Goal: Task Accomplishment & Management: Complete application form

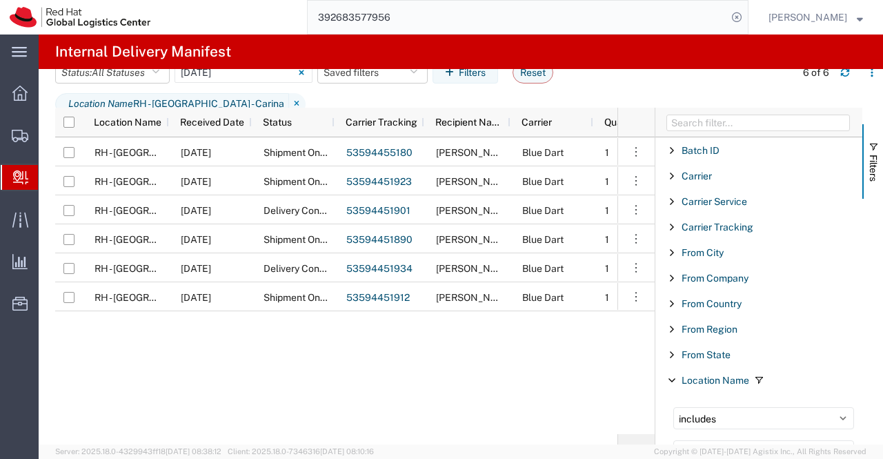
scroll to position [207, 0]
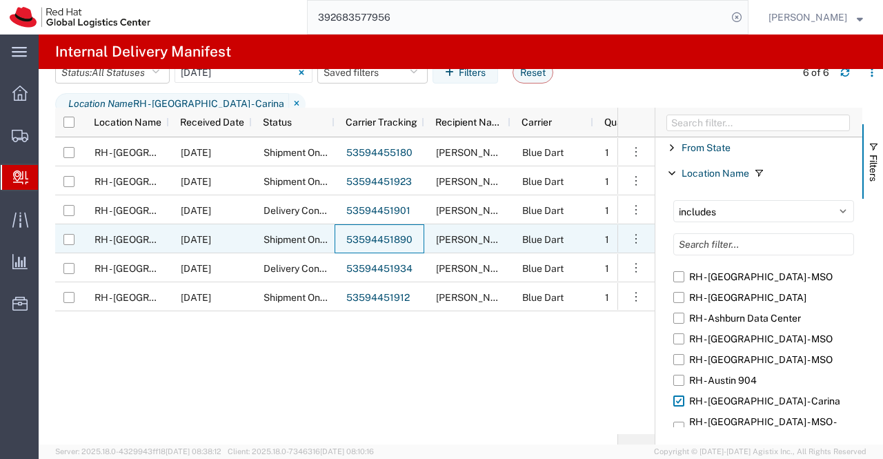
click at [372, 242] on link "53594451890" at bounding box center [379, 239] width 66 height 11
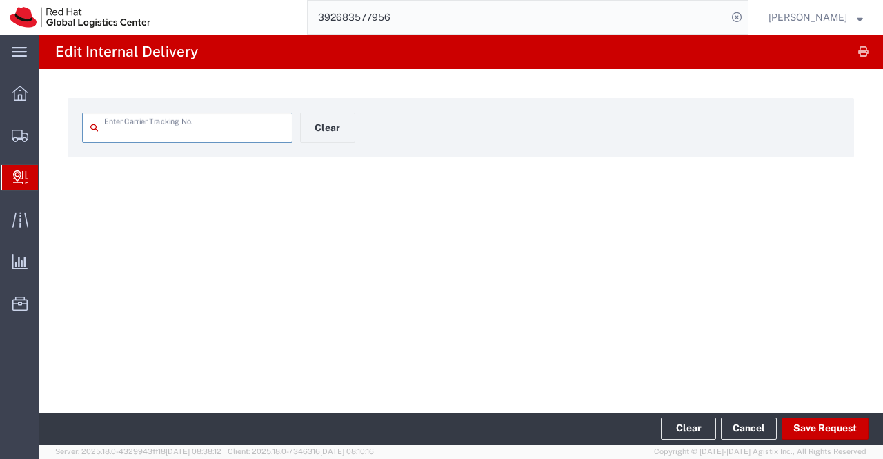
type input "53594451890"
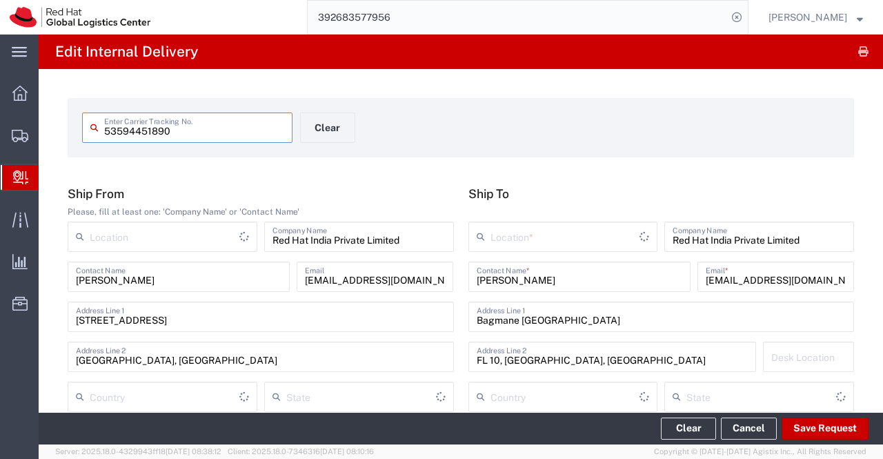
type input "India"
type input "Your Packaging"
type input "Mahārāshtra"
type input "Blue Dart"
type input "Ground"
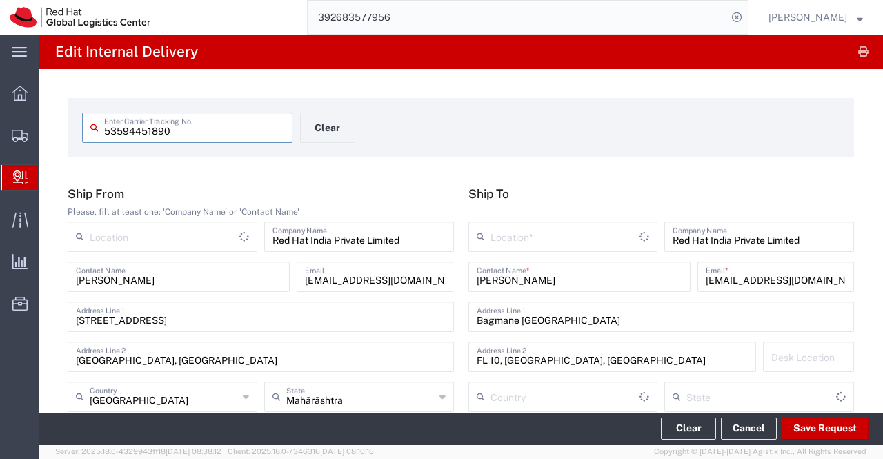
type input "India"
type input "Karnataka"
type input "RH - Pune - Tower 6"
type input "RH - [GEOGRAPHIC_DATA] - Carina"
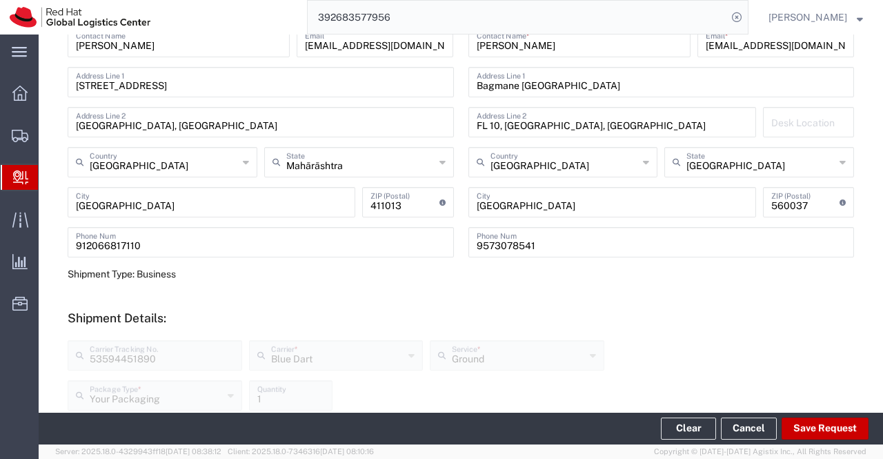
scroll to position [69, 0]
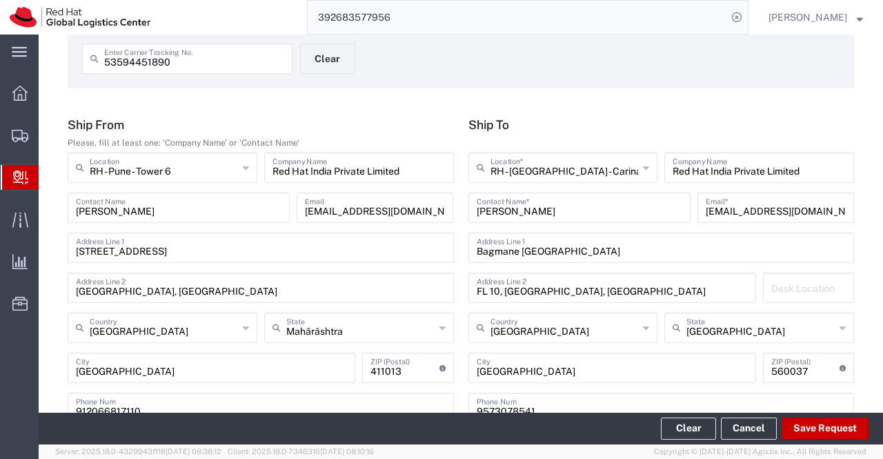
click at [650, 123] on h5 "Ship To" at bounding box center [661, 124] width 386 height 14
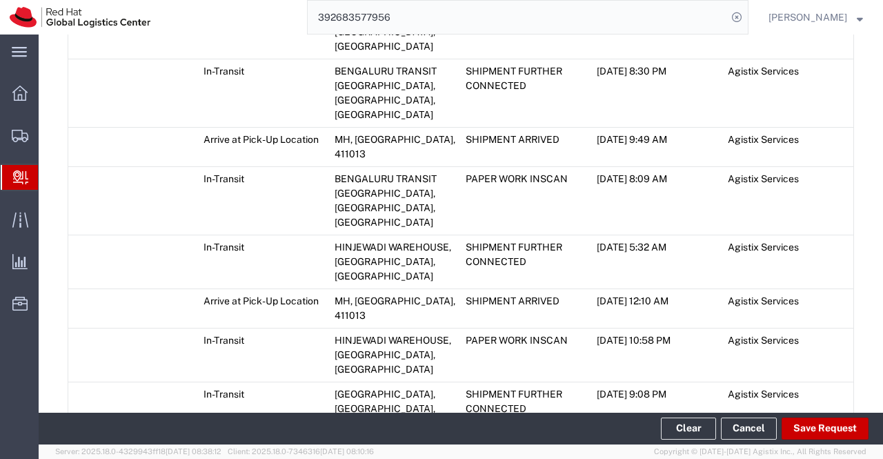
scroll to position [1150, 0]
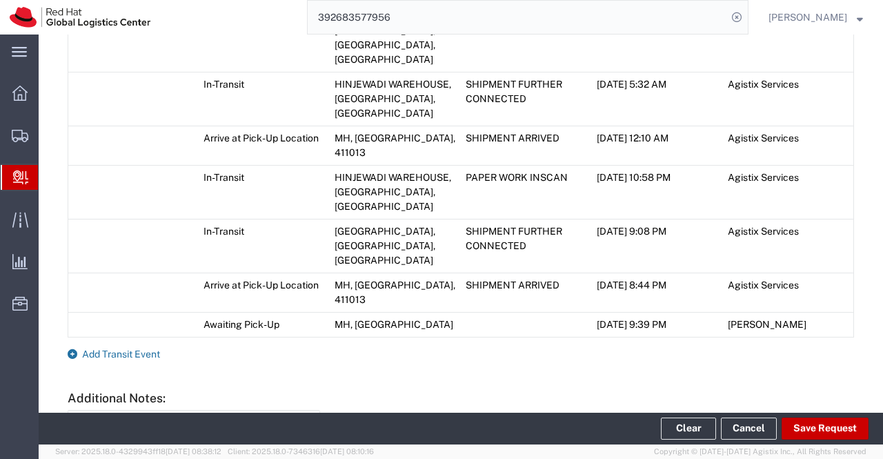
click at [74, 349] on icon at bounding box center [73, 354] width 10 height 10
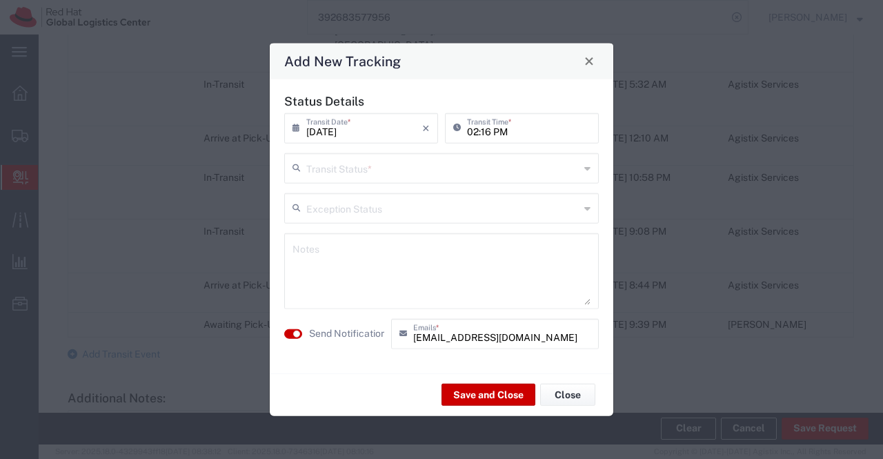
click at [586, 168] on icon at bounding box center [587, 168] width 6 height 22
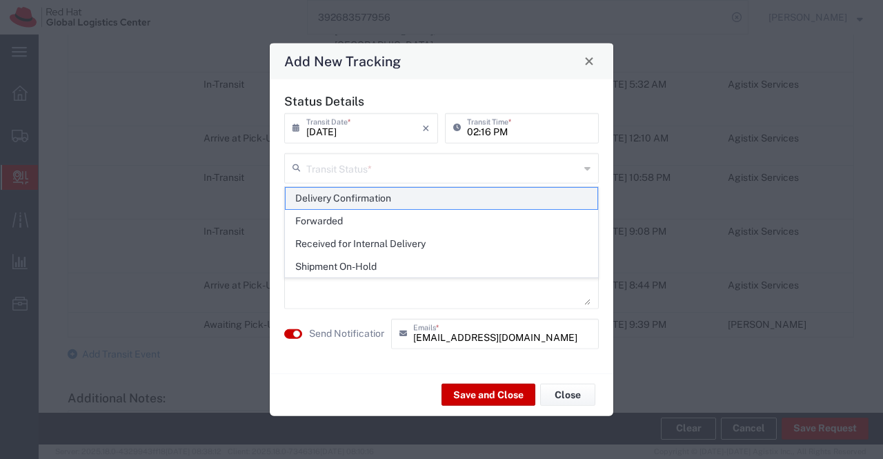
click at [578, 194] on span "Delivery Confirmation" at bounding box center [442, 198] width 312 height 21
type input "Delivery Confirmation"
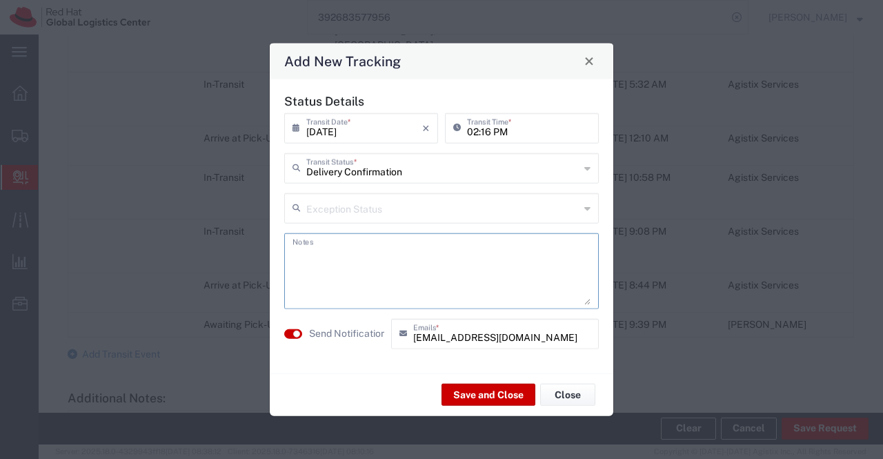
click at [475, 271] on textarea at bounding box center [441, 271] width 298 height 68
type textarea "package collected on [DATE]."
click at [488, 397] on button "Save and Close" at bounding box center [488, 394] width 94 height 22
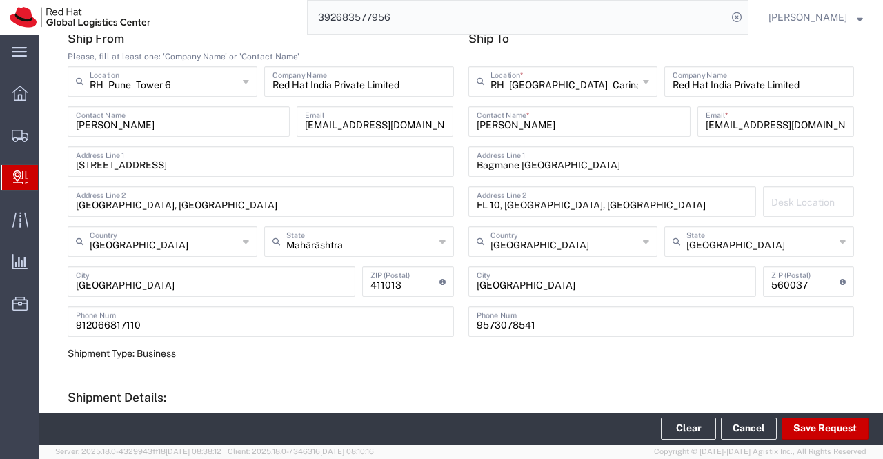
scroll to position [0, 0]
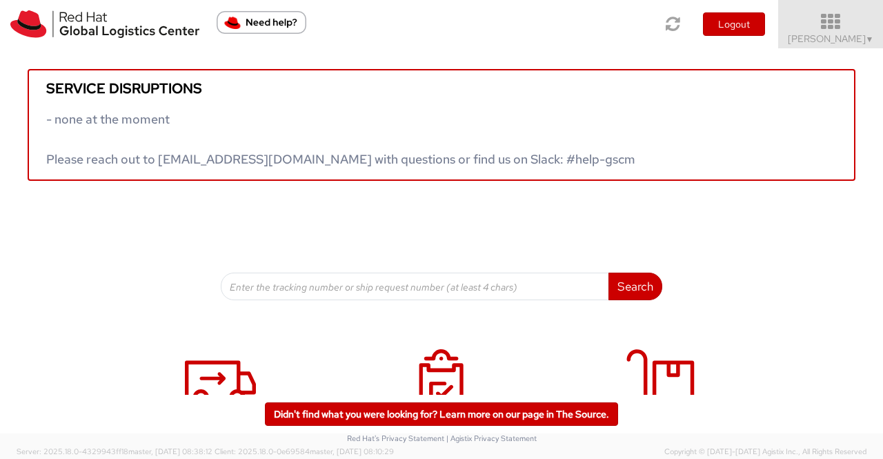
click at [871, 37] on span "▼" at bounding box center [870, 39] width 8 height 11
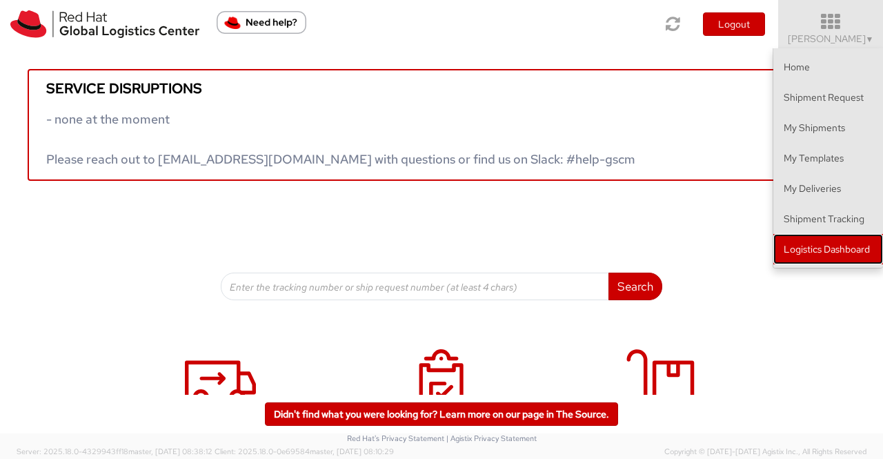
click at [829, 252] on link "Logistics Dashboard" at bounding box center [828, 249] width 110 height 30
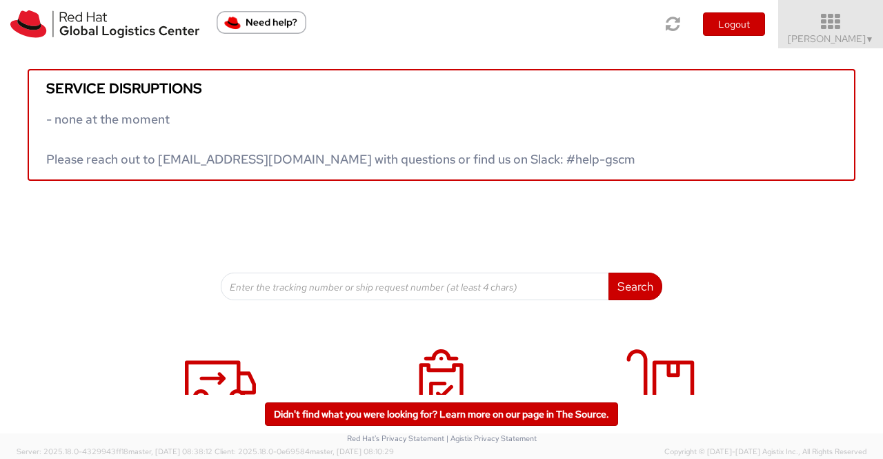
click at [861, 40] on span "Sumitra Hansdah ▼" at bounding box center [831, 38] width 86 height 12
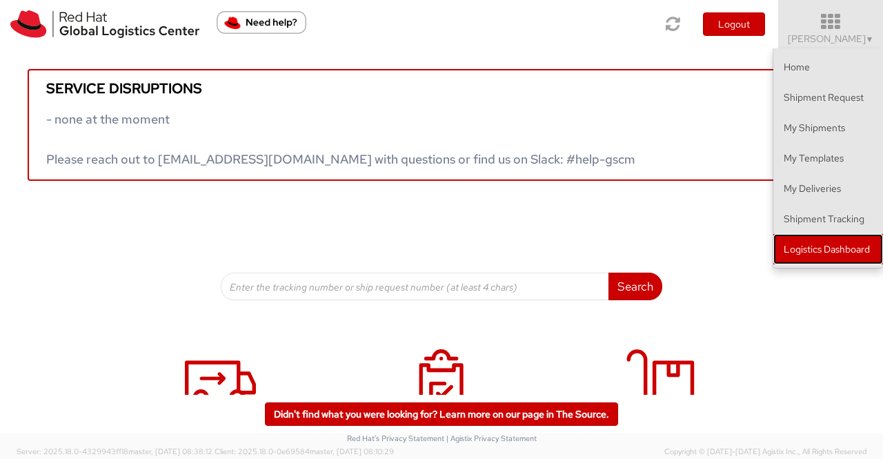
click at [819, 250] on link "Logistics Dashboard" at bounding box center [828, 249] width 110 height 30
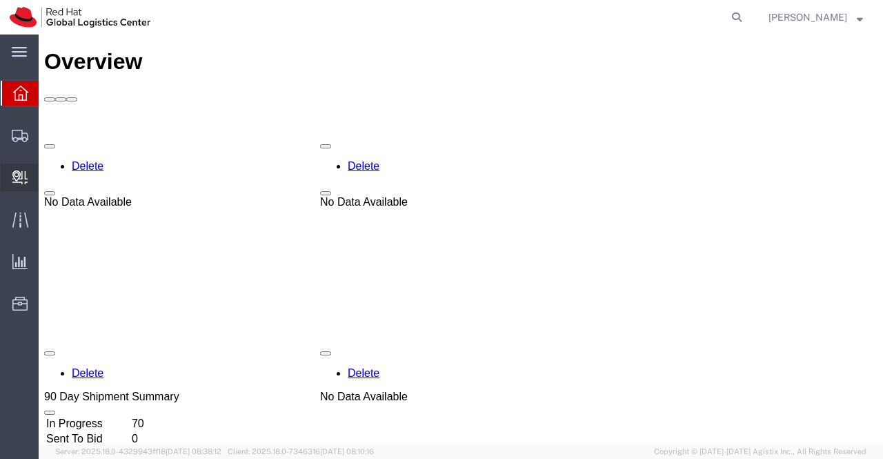
click at [0, 0] on span "Create Delivery" at bounding box center [0, 0] width 0 height 0
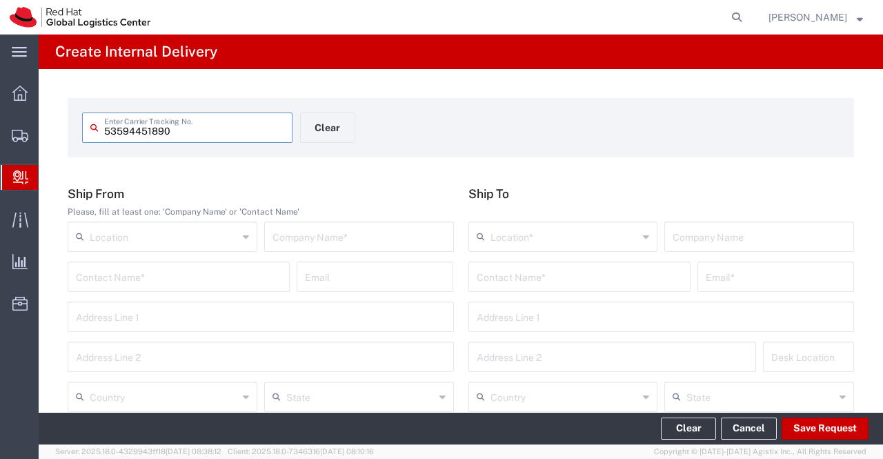
type input "53594451890"
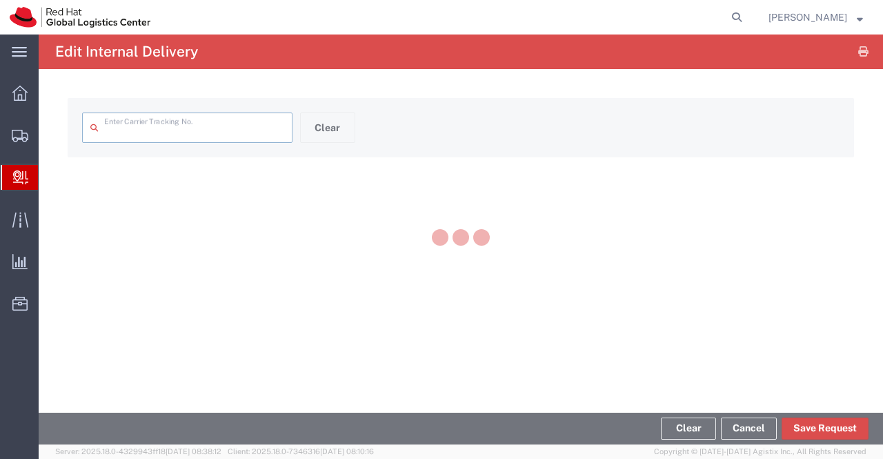
type input "53594451890"
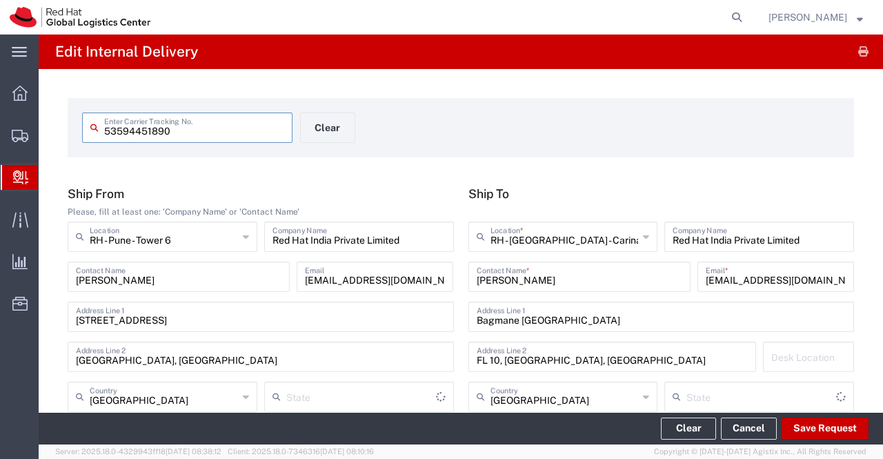
type input "Mahārāshtra"
type input "Your Packaging"
type input "Ground"
type input "Karnataka"
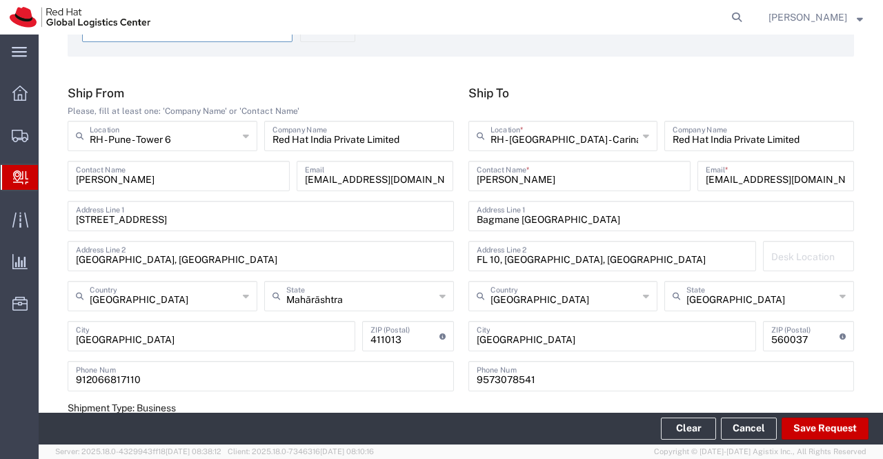
scroll to position [69, 0]
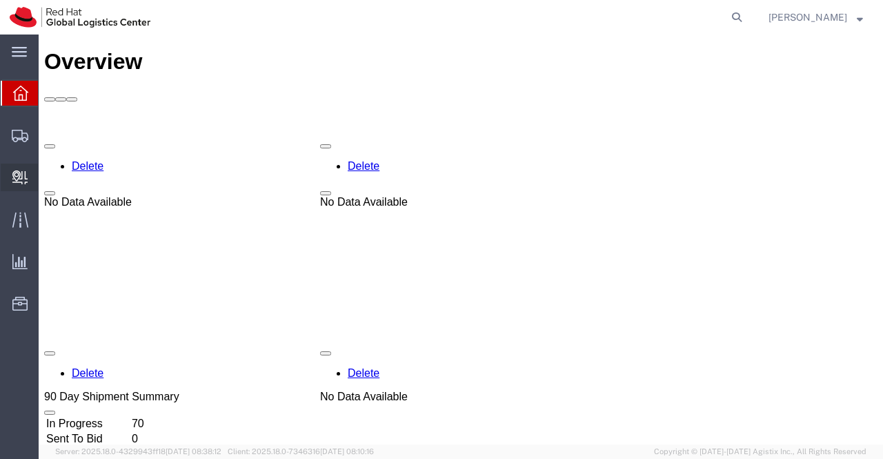
click at [48, 173] on span "Internal Delivery" at bounding box center [43, 177] width 10 height 28
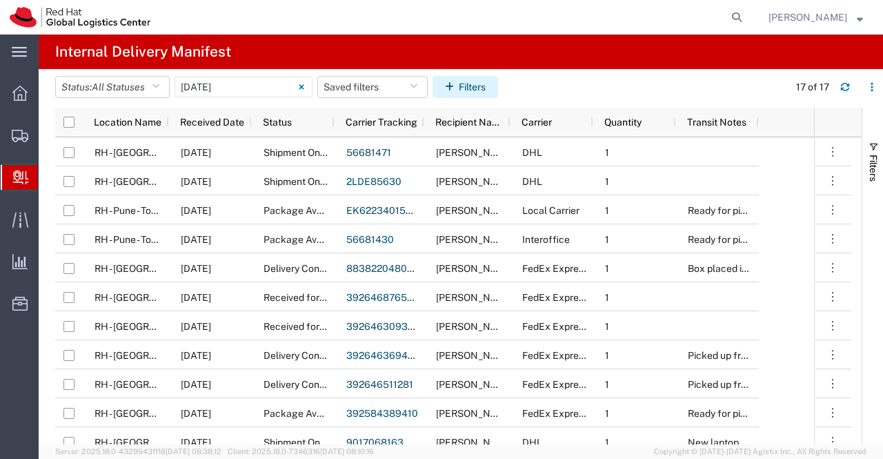
click at [465, 83] on button "Filters" at bounding box center [465, 87] width 66 height 22
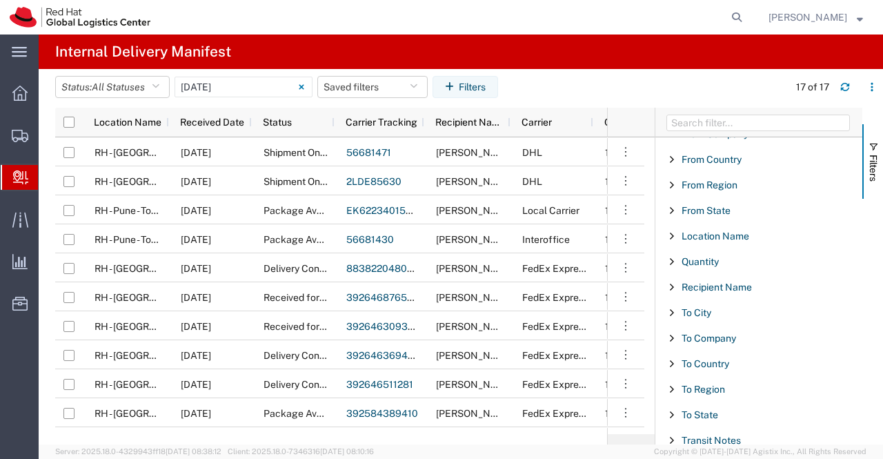
scroll to position [148, 0]
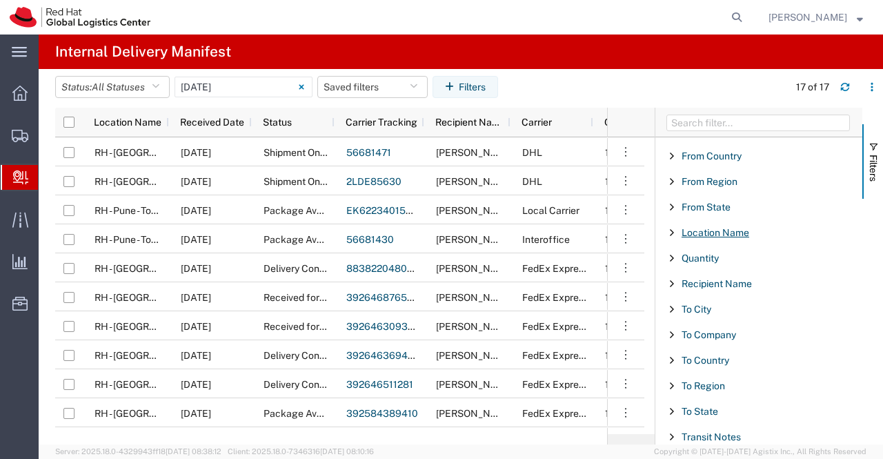
click at [699, 228] on span "Location Name" at bounding box center [715, 232] width 68 height 11
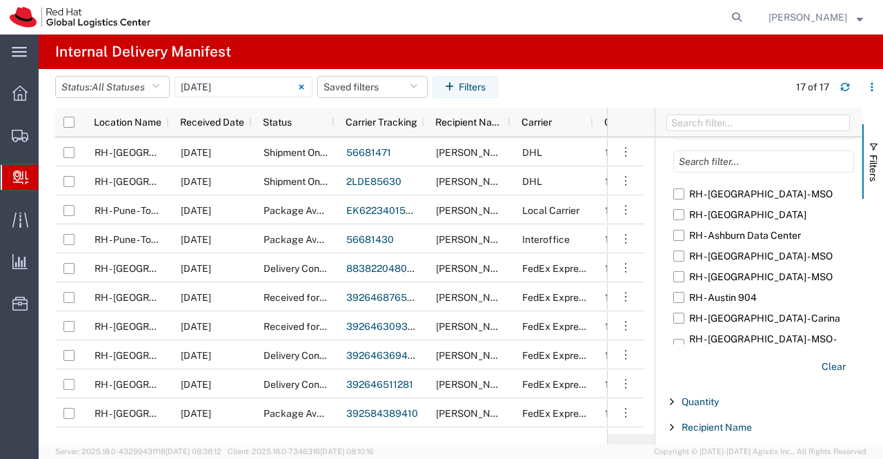
scroll to position [333, 0]
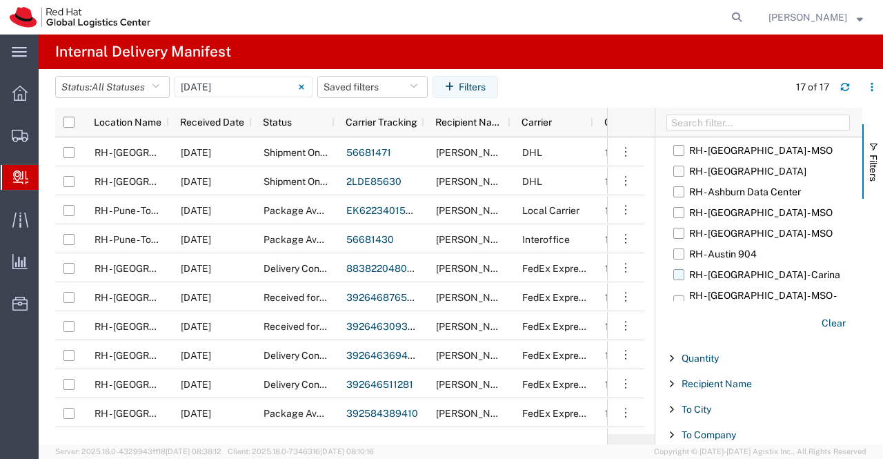
click at [676, 273] on label "RH - [GEOGRAPHIC_DATA] - Carina" at bounding box center [763, 274] width 181 height 21
click at [0, 0] on input "RH - [GEOGRAPHIC_DATA] - Carina" at bounding box center [0, 0] width 0 height 0
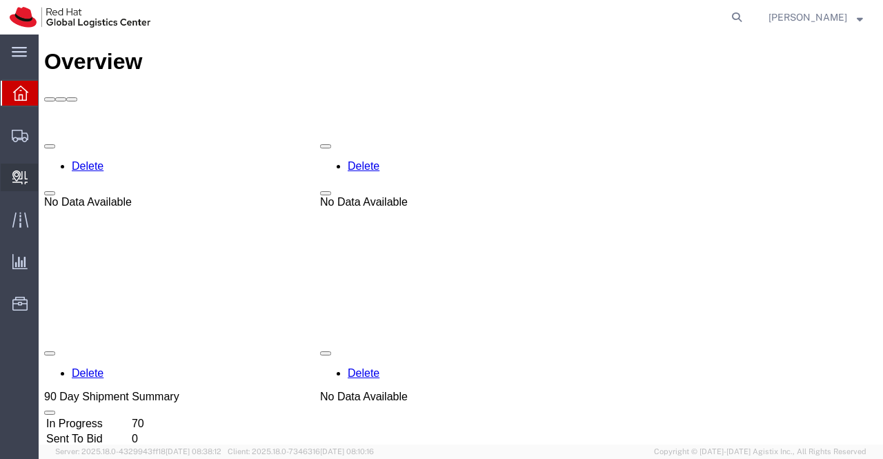
click at [0, 0] on span "Create Delivery" at bounding box center [0, 0] width 0 height 0
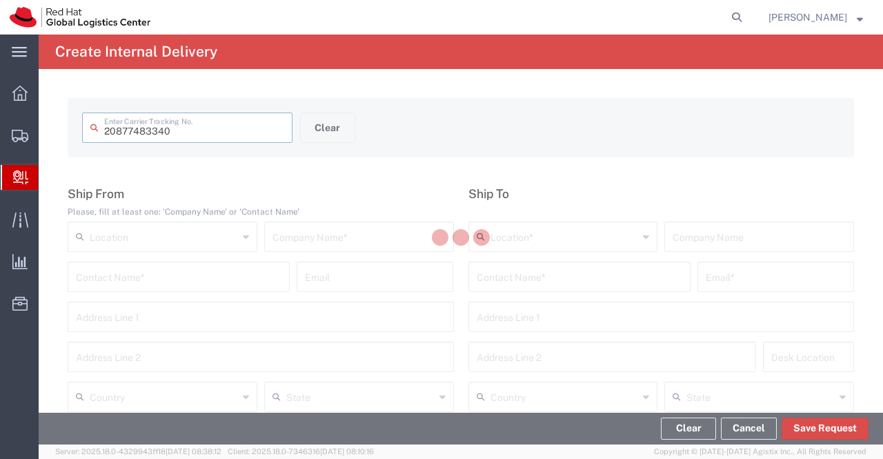
type input "20877483340"
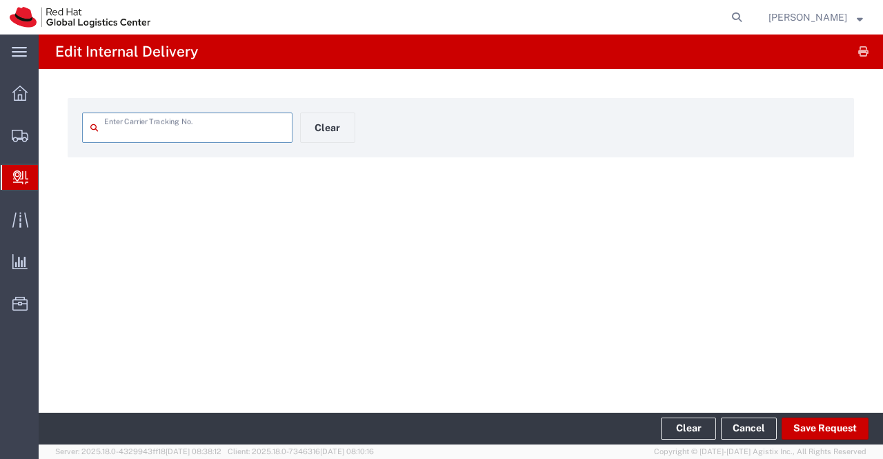
type input "20877483340"
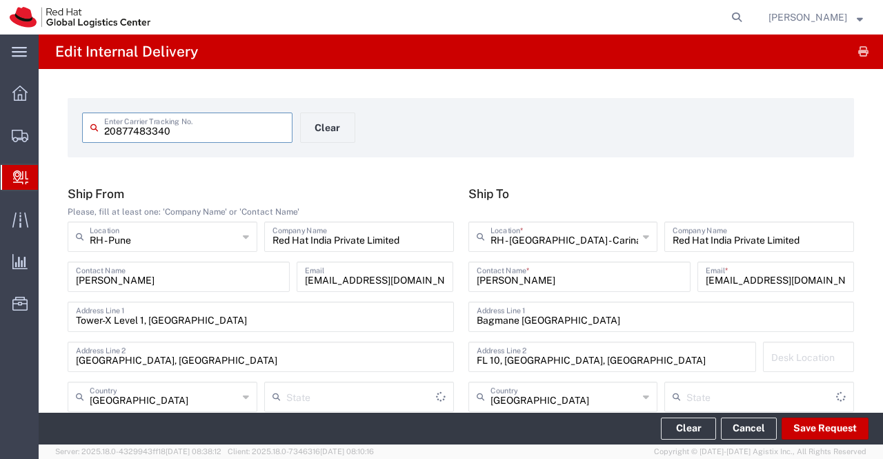
type input "Your Packaging"
type input "Mahārāshtra"
type input "Domestic Priority"
type input "[GEOGRAPHIC_DATA]"
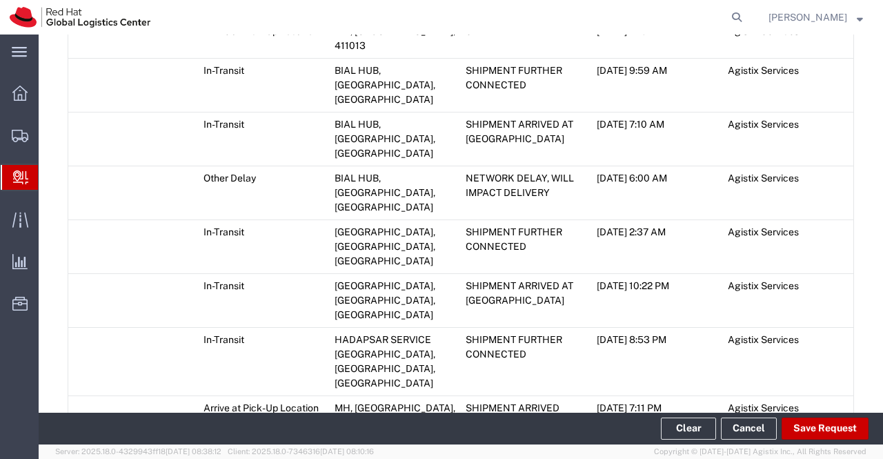
scroll to position [971, 0]
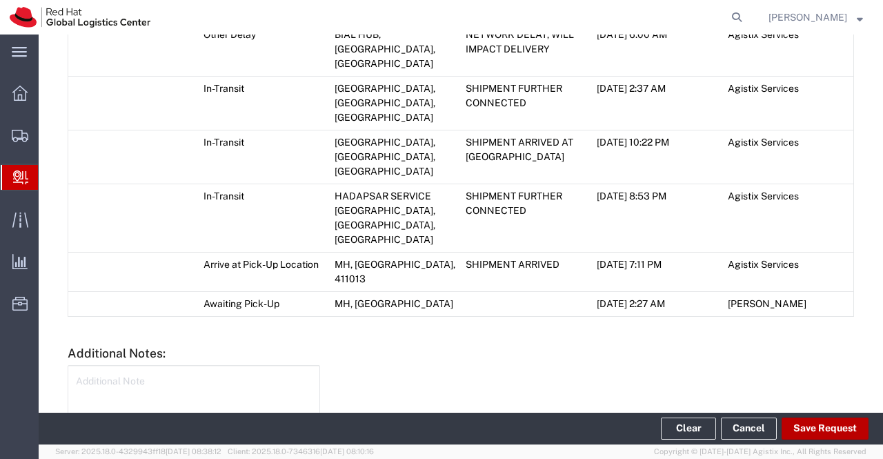
click at [821, 427] on button "Save Request" at bounding box center [824, 428] width 87 height 22
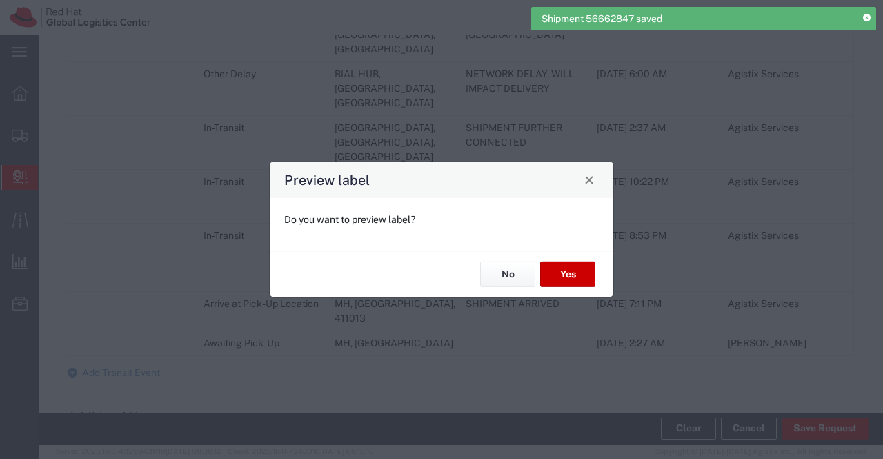
type input "Your Packaging"
type input "Domestic Priority"
click at [520, 277] on button "No" at bounding box center [507, 274] width 55 height 26
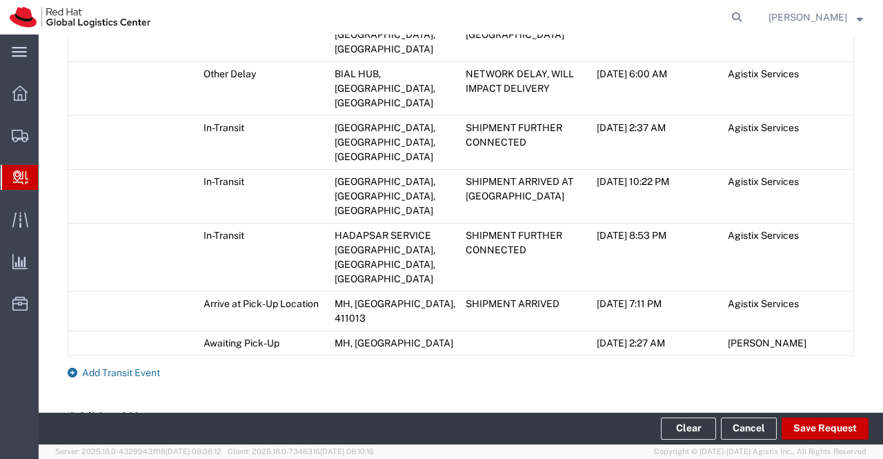
click at [70, 368] on icon at bounding box center [73, 373] width 10 height 10
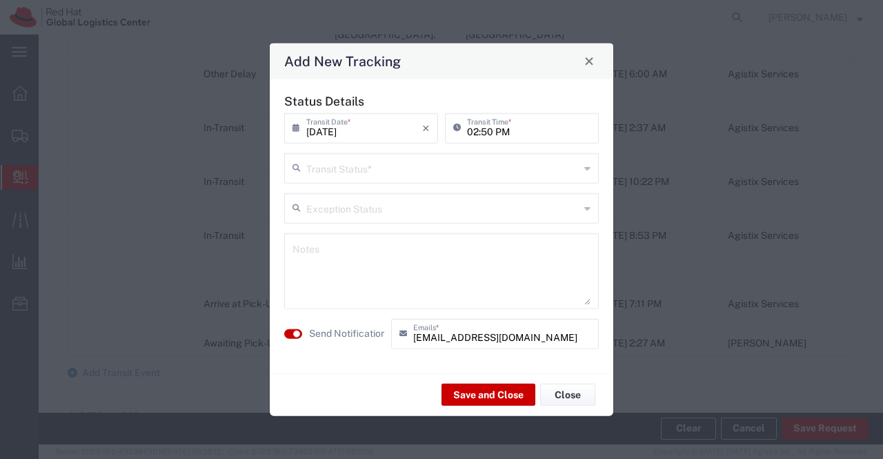
click at [590, 169] on div "Transit Status *" at bounding box center [441, 167] width 314 height 30
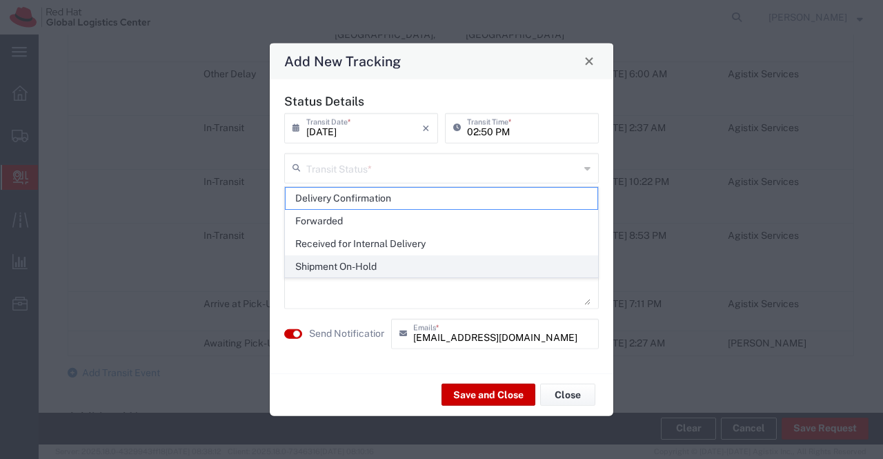
click at [533, 258] on span "Shipment On-Hold" at bounding box center [442, 266] width 312 height 21
type input "Shipment On-Hold"
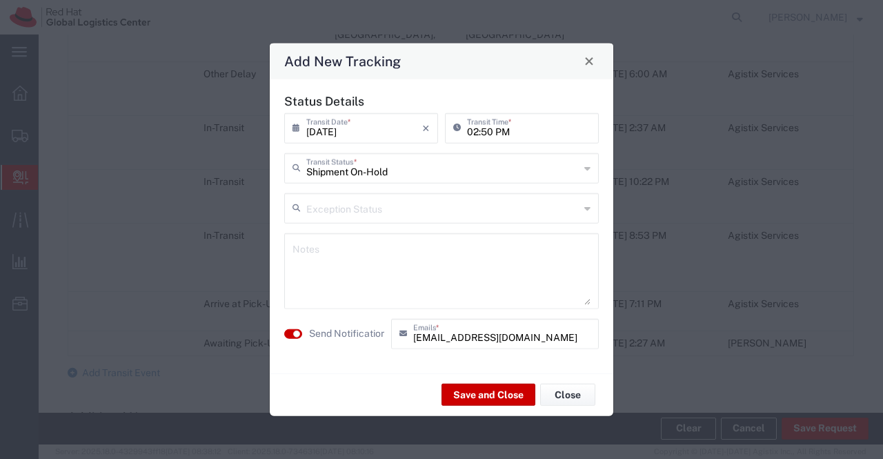
click at [533, 258] on textarea at bounding box center [441, 271] width 298 height 68
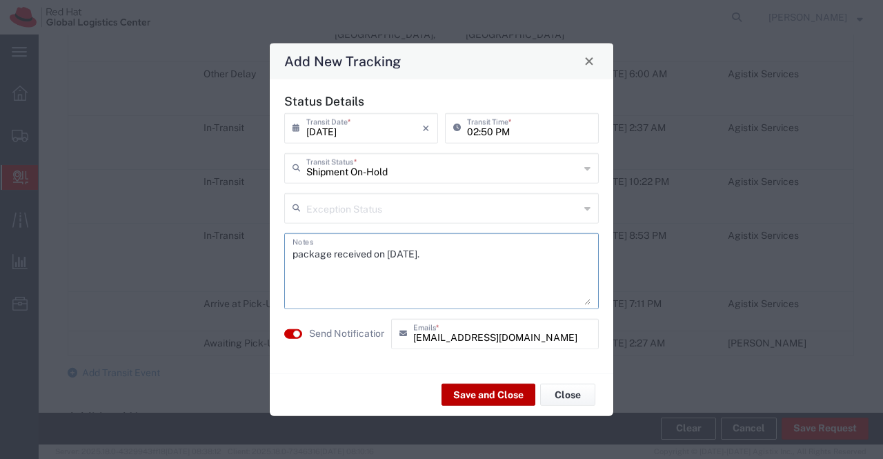
type textarea "package received on 01st Sept 2025."
click at [497, 394] on button "Save and Close" at bounding box center [488, 394] width 94 height 22
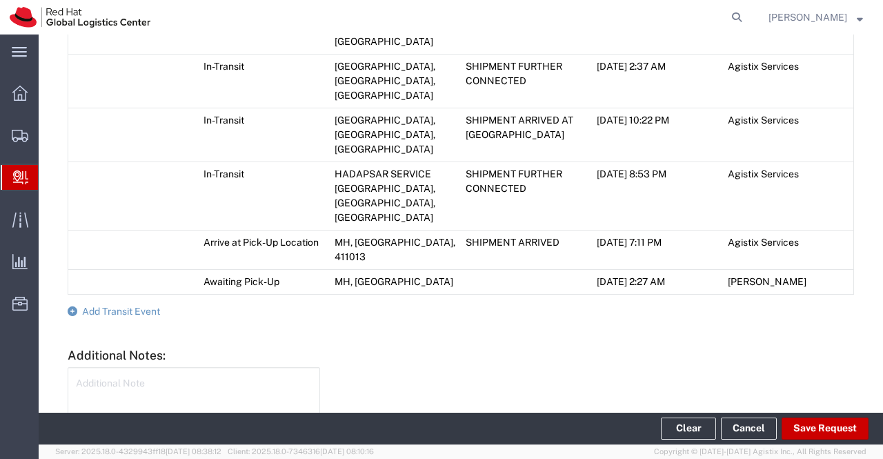
scroll to position [1073, 0]
click at [72, 305] on icon at bounding box center [73, 310] width 10 height 10
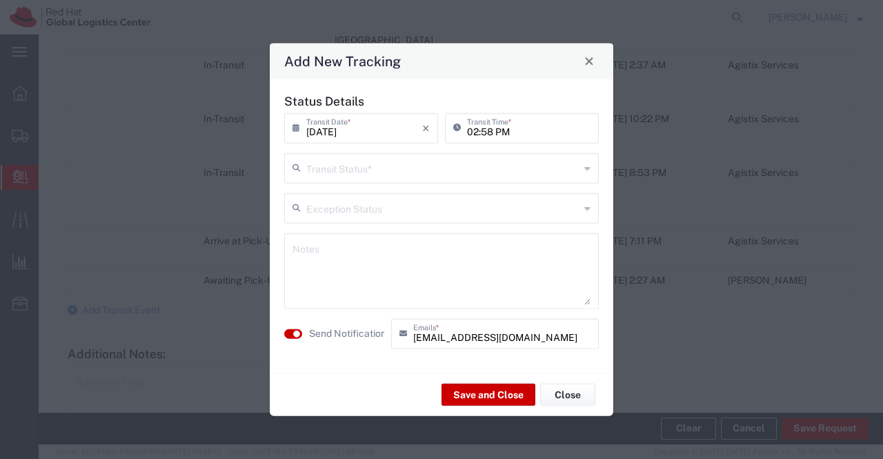
click at [588, 168] on icon at bounding box center [587, 168] width 6 height 22
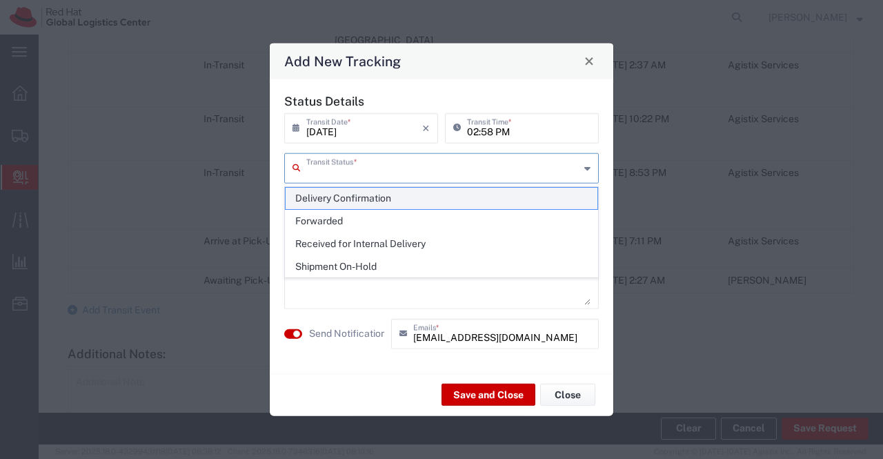
click at [579, 196] on span "Delivery Confirmation" at bounding box center [442, 198] width 312 height 21
type input "Delivery Confirmation"
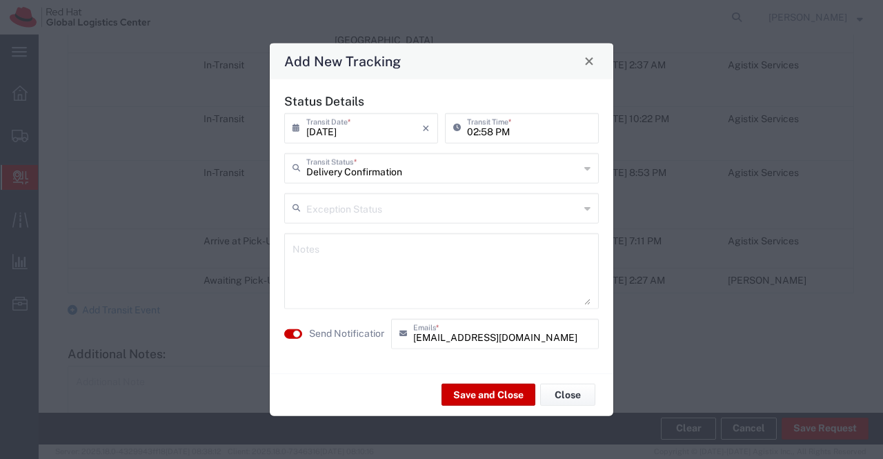
click at [513, 264] on textarea at bounding box center [441, 271] width 298 height 68
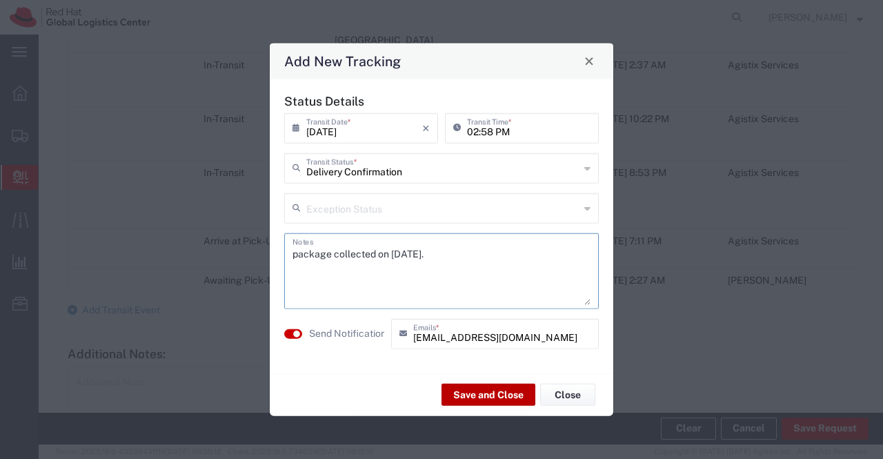
type textarea "package collected on [DATE]."
click at [497, 397] on button "Save and Close" at bounding box center [488, 394] width 94 height 22
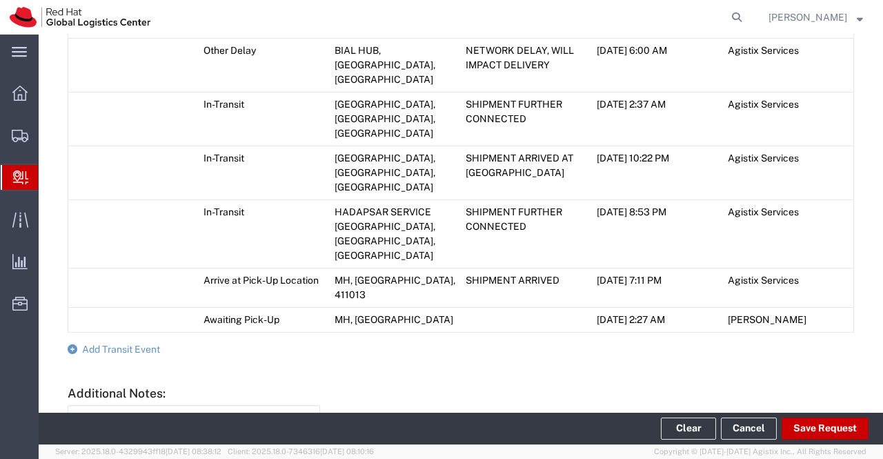
scroll to position [1112, 0]
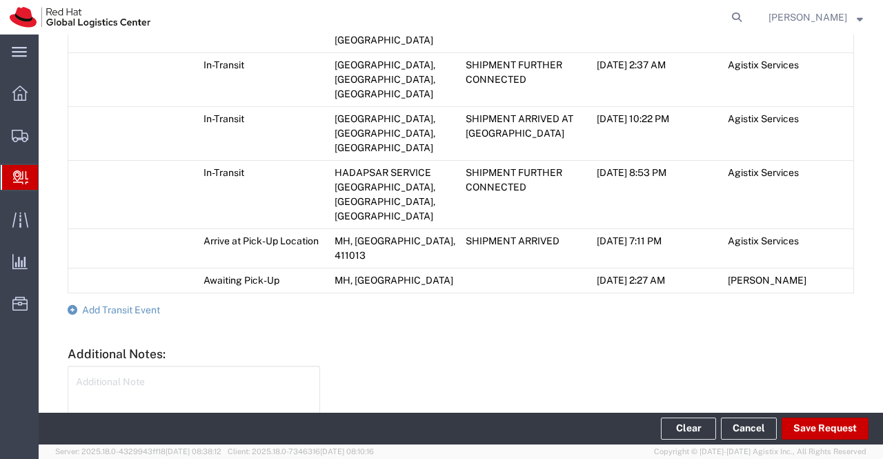
click at [0, 0] on span "Create Delivery" at bounding box center [0, 0] width 0 height 0
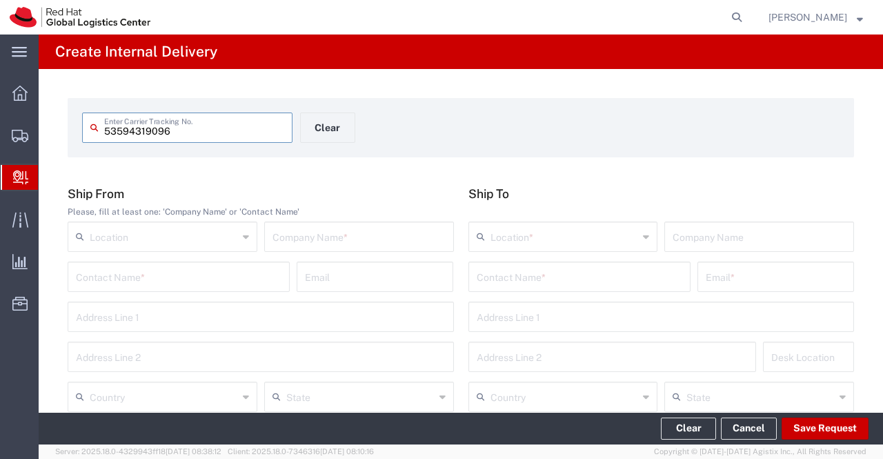
type input "53594319096"
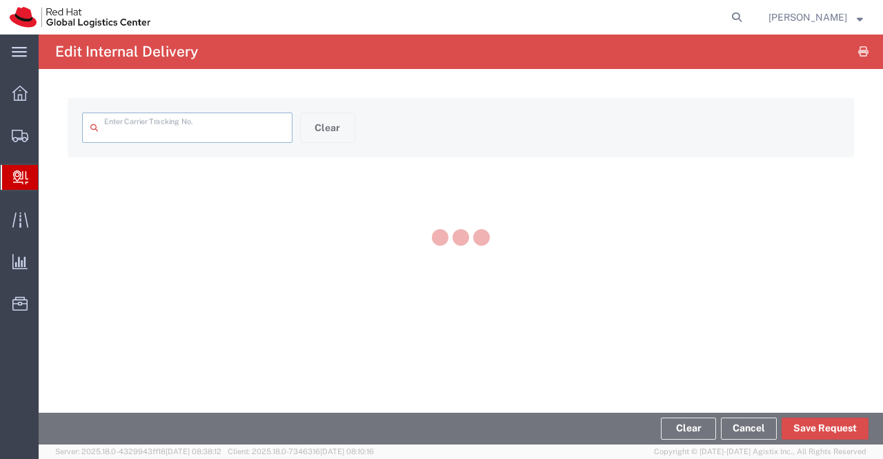
type input "53594319096"
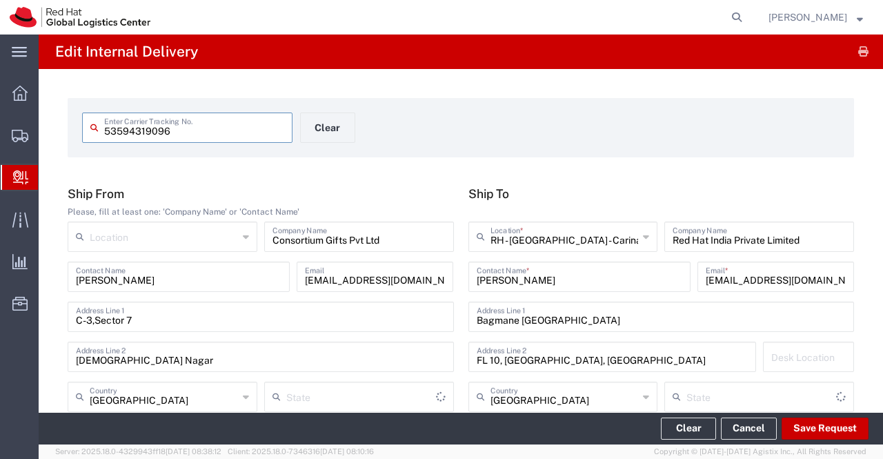
type input "Ground"
type input "[GEOGRAPHIC_DATA]"
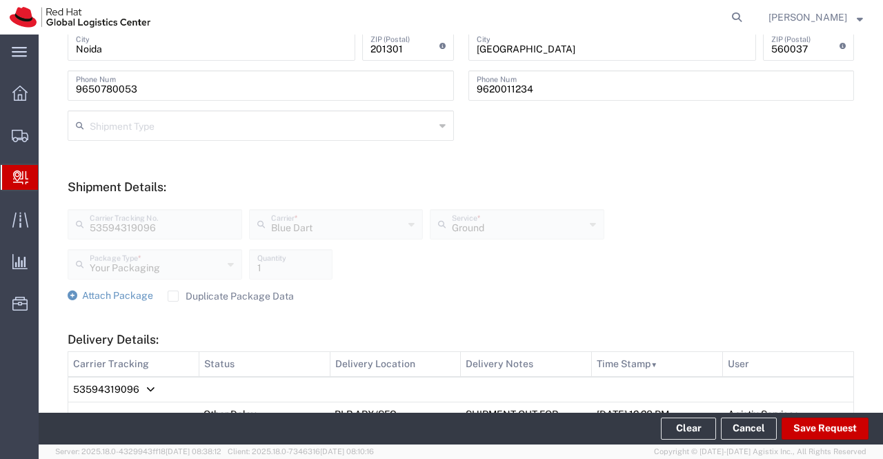
scroll to position [414, 0]
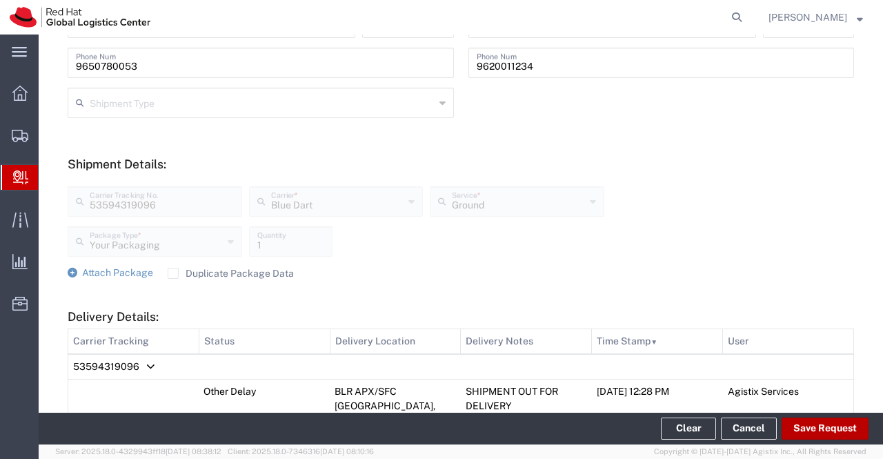
click at [825, 425] on button "Save Request" at bounding box center [824, 428] width 87 height 22
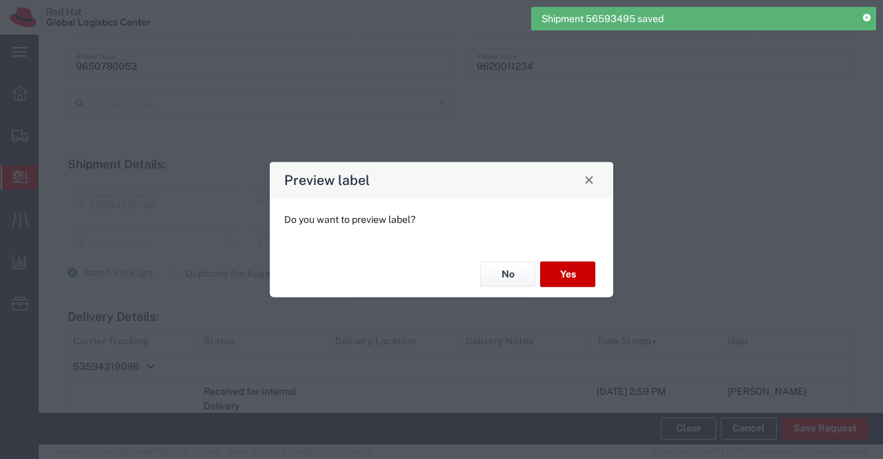
type input "Your Packaging"
type input "Ground"
click at [501, 275] on button "No" at bounding box center [507, 274] width 55 height 26
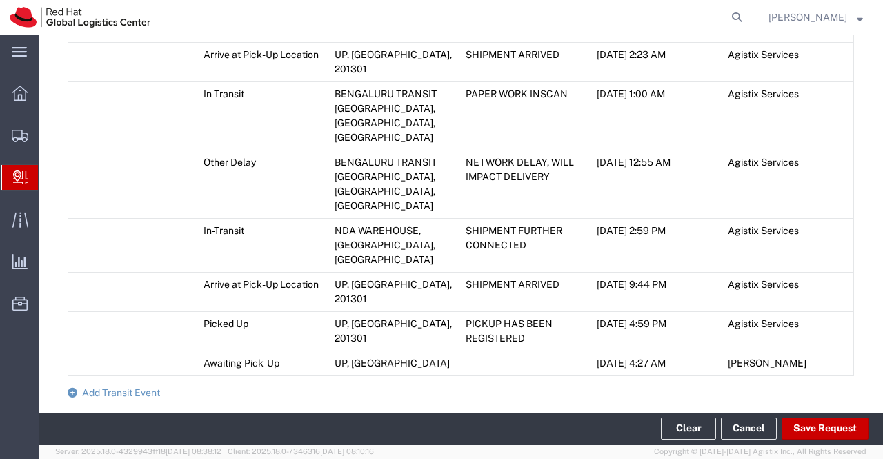
scroll to position [1103, 0]
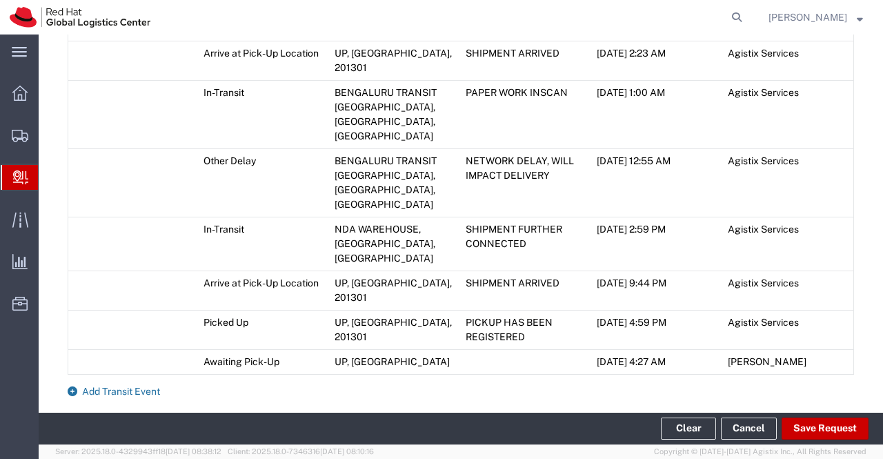
click at [76, 386] on icon at bounding box center [73, 391] width 10 height 10
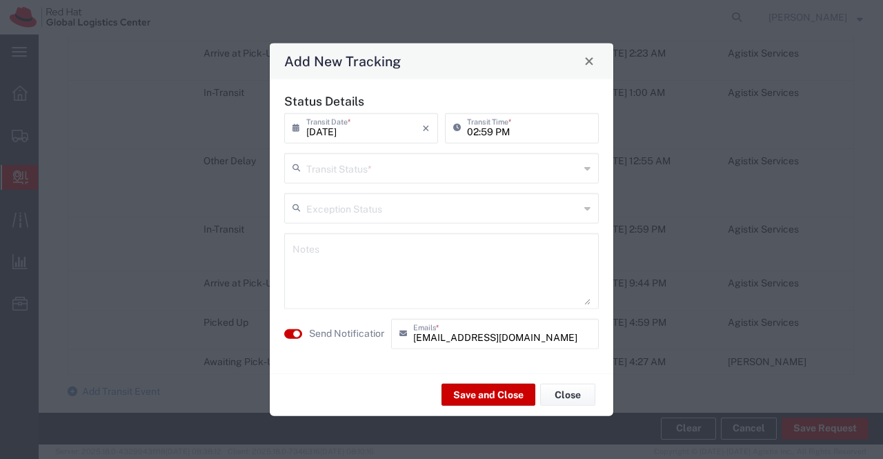
click at [587, 170] on icon at bounding box center [587, 168] width 6 height 22
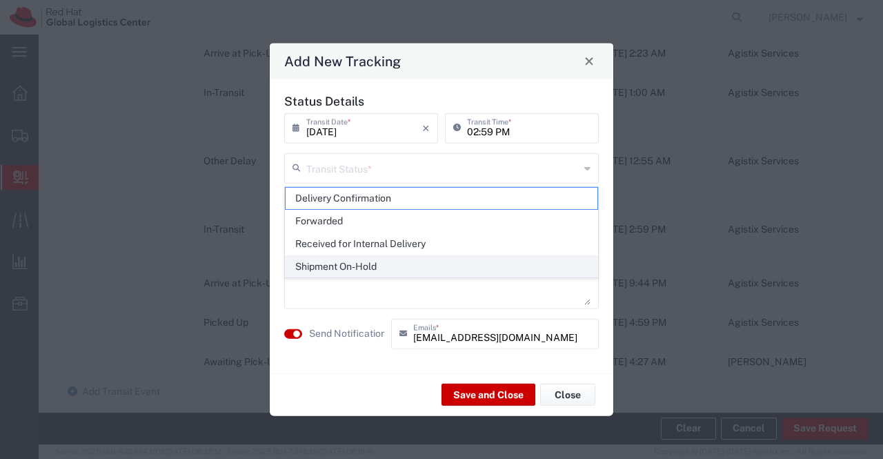
click at [528, 265] on span "Shipment On-Hold" at bounding box center [442, 266] width 312 height 21
type input "Shipment On-Hold"
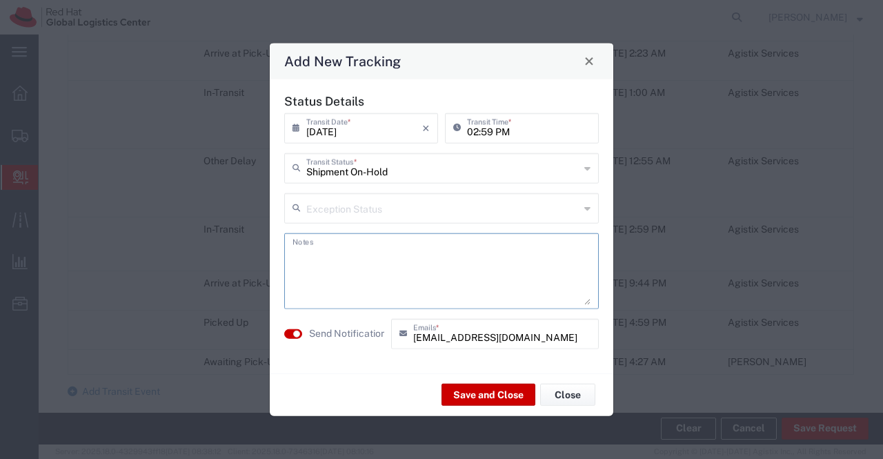
click at [528, 288] on textarea at bounding box center [441, 271] width 298 height 68
type textarea "package received on 01st Sept 2025."
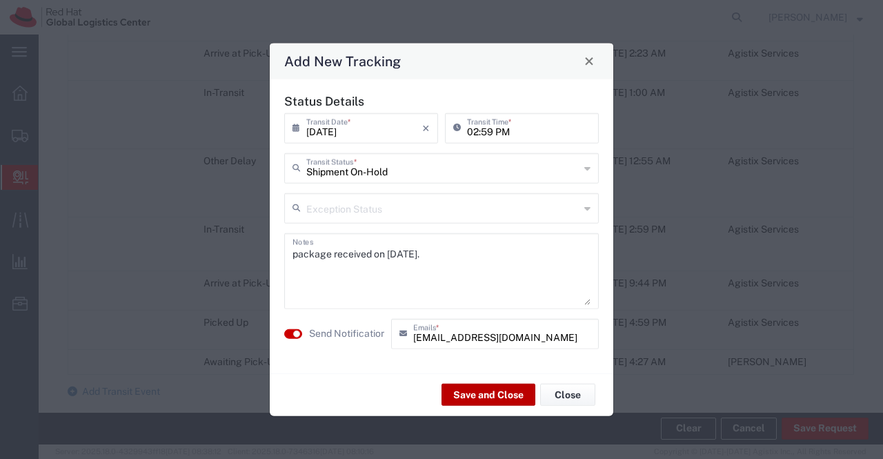
click at [497, 394] on button "Save and Close" at bounding box center [488, 394] width 94 height 22
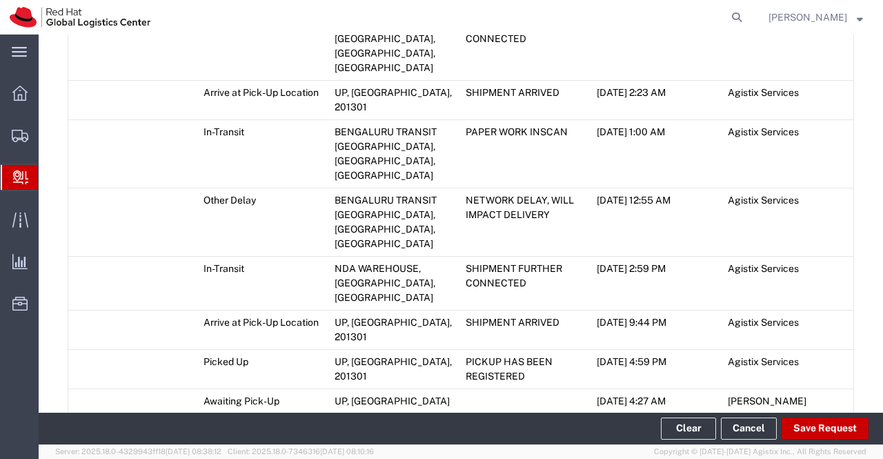
scroll to position [1142, 0]
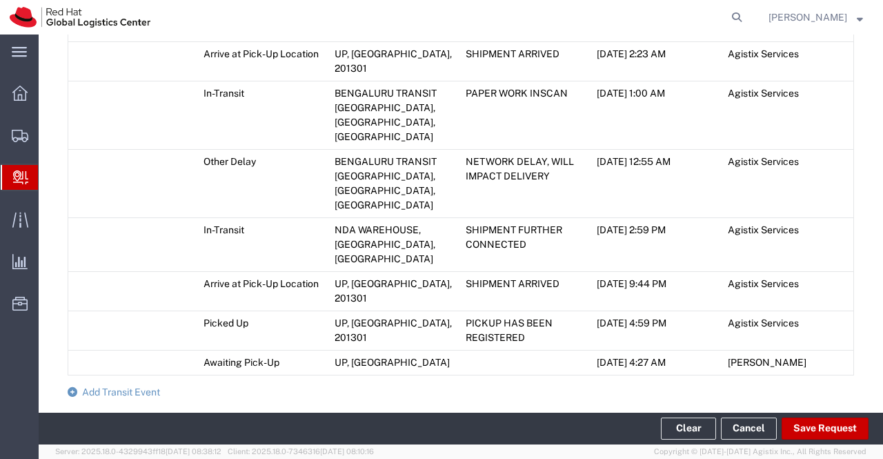
click at [73, 387] on icon at bounding box center [73, 392] width 10 height 10
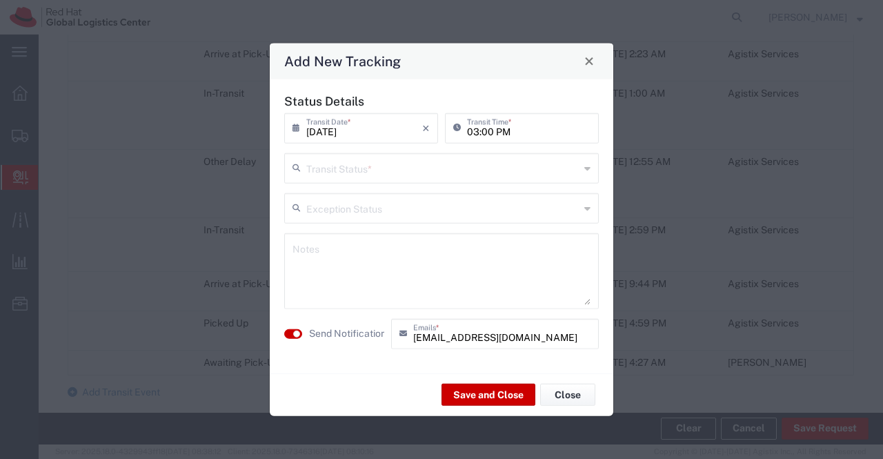
click at [585, 168] on icon at bounding box center [587, 168] width 6 height 22
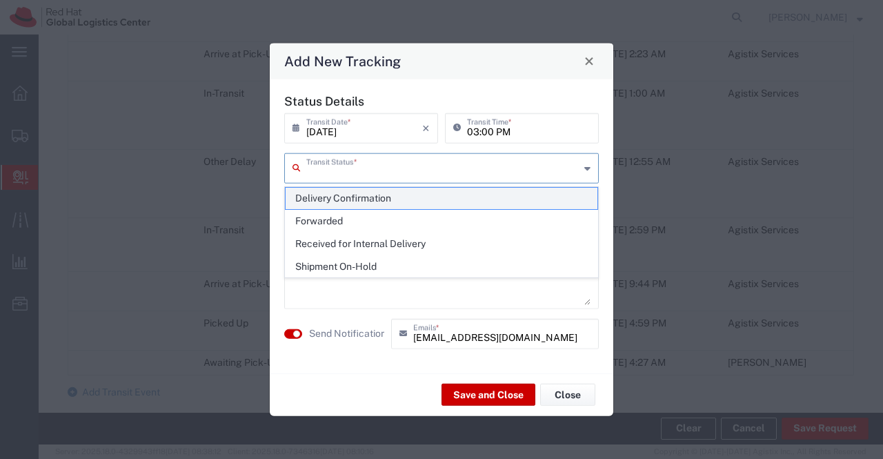
click at [585, 196] on span "Delivery Confirmation" at bounding box center [442, 198] width 312 height 21
type input "Delivery Confirmation"
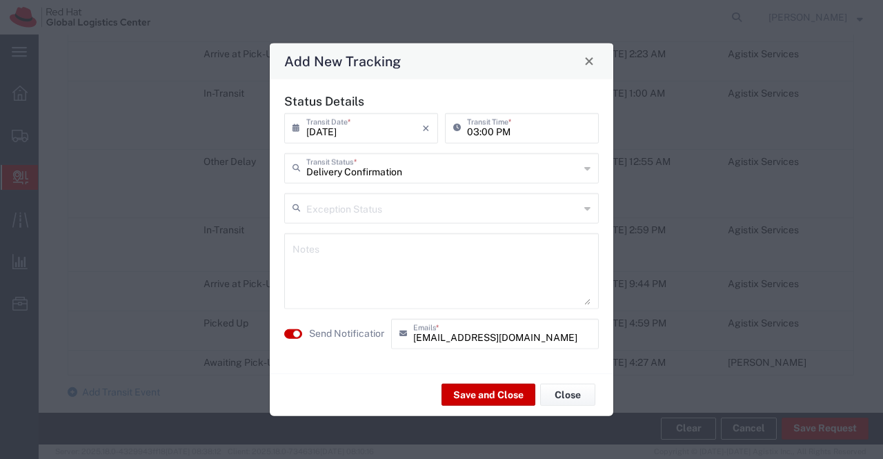
click at [541, 266] on textarea at bounding box center [441, 271] width 298 height 68
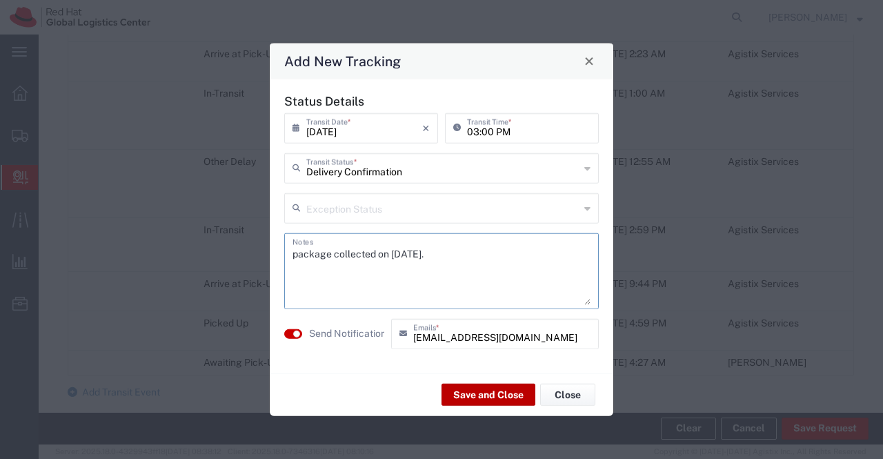
type textarea "package collected on 01st sept 2025."
click at [481, 397] on button "Save and Close" at bounding box center [488, 394] width 94 height 22
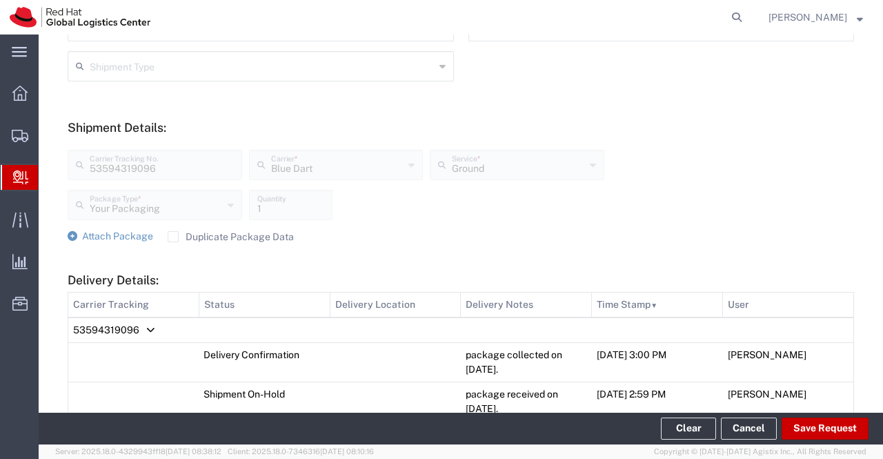
scroll to position [216, 0]
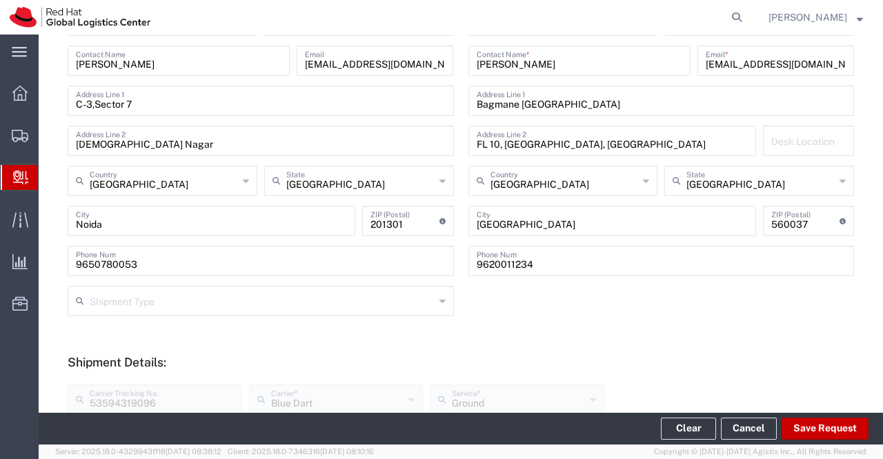
click at [0, 0] on span "Create Delivery" at bounding box center [0, 0] width 0 height 0
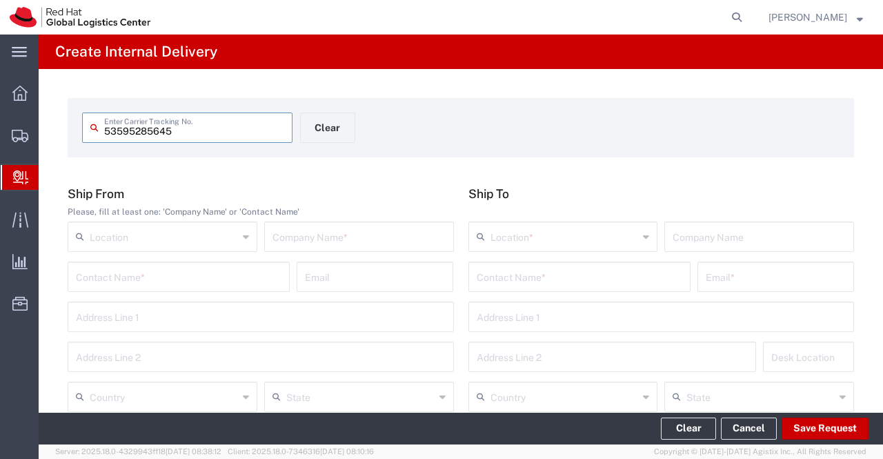
type input "53595285645"
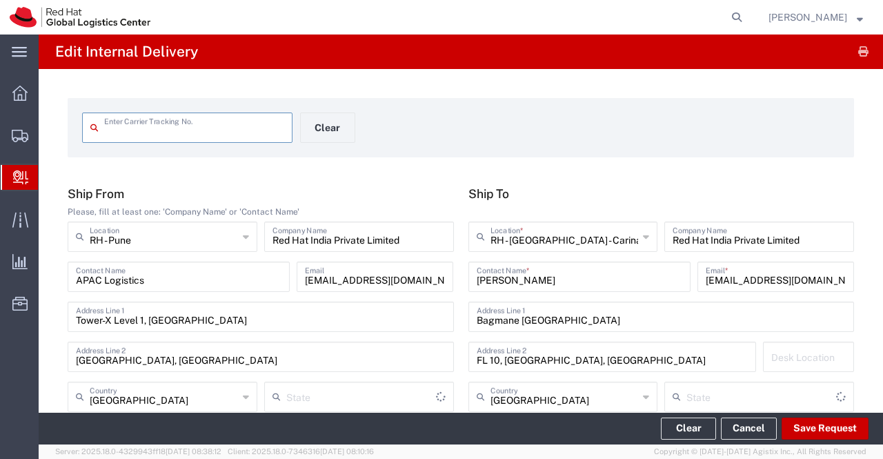
type input "53595285645"
type input "Ground"
type input "Your Packaging"
type input "[GEOGRAPHIC_DATA]"
drag, startPoint x: 190, startPoint y: 133, endPoint x: 94, endPoint y: 135, distance: 96.6
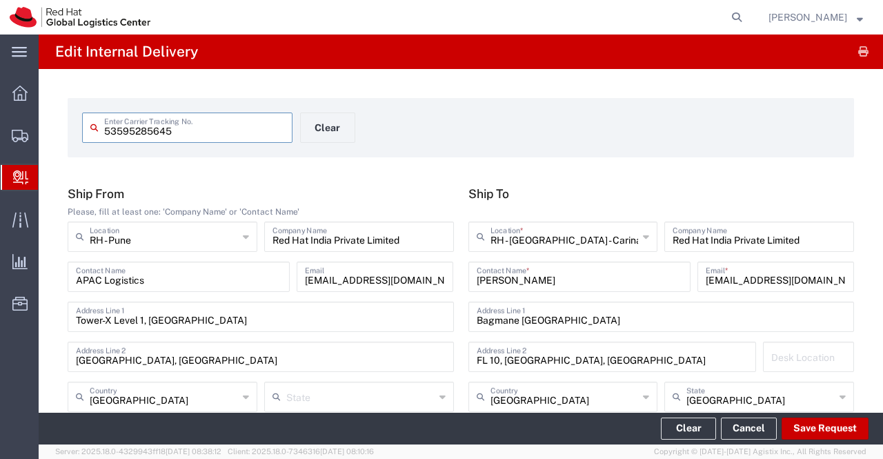
click at [95, 134] on div "53595285645 Enter Carrier Tracking No." at bounding box center [187, 127] width 210 height 30
click at [459, 139] on div "53595285645 Enter Carrier Tracking No. Clear" at bounding box center [300, 132] width 450 height 40
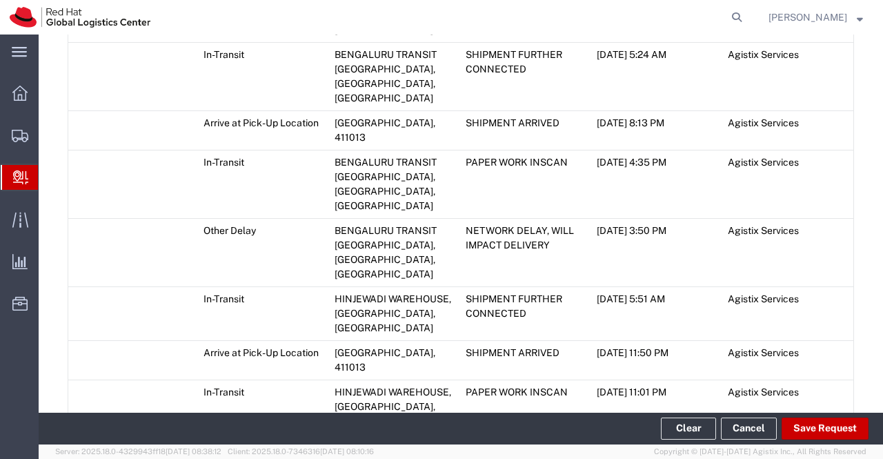
scroll to position [1035, 0]
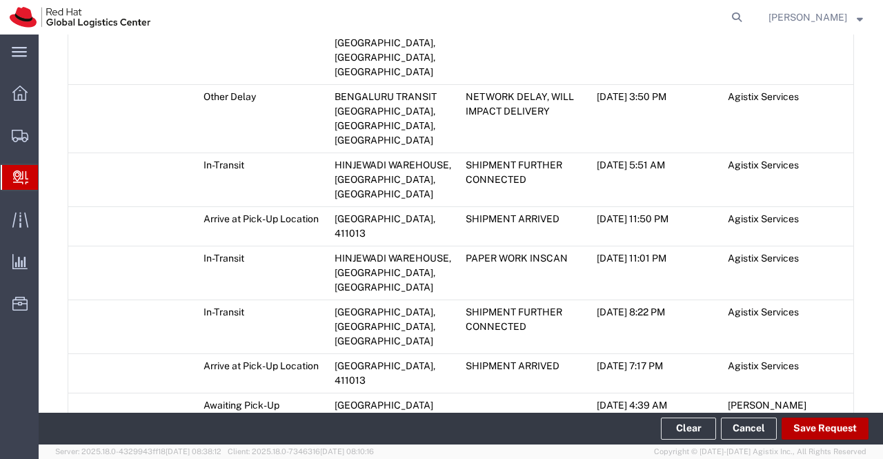
click at [846, 426] on button "Save Request" at bounding box center [824, 428] width 87 height 22
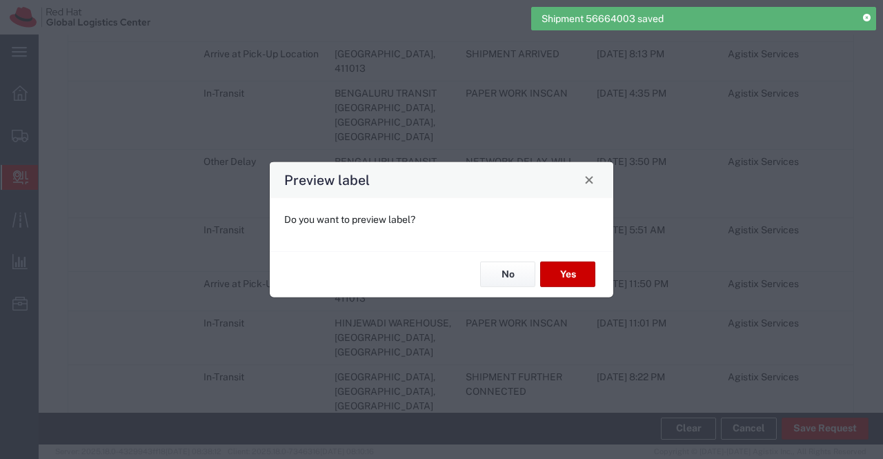
scroll to position [1059, 0]
type input "Your Packaging"
type input "Ground"
click at [512, 267] on button "No" at bounding box center [507, 274] width 55 height 26
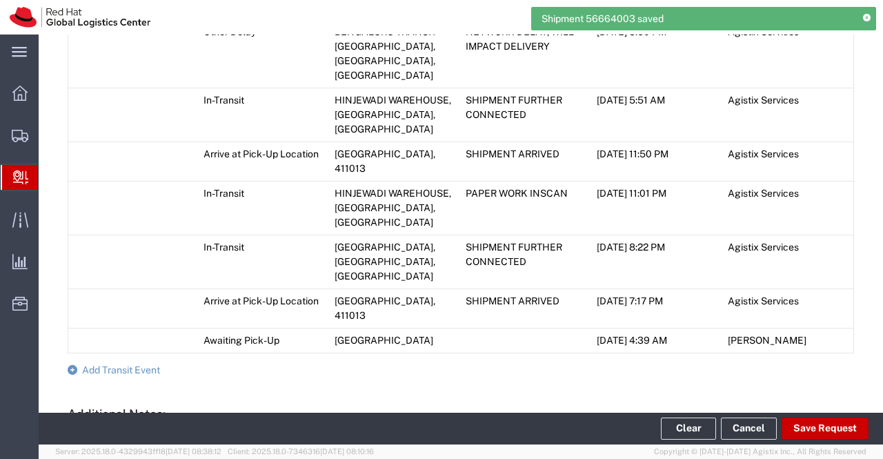
scroll to position [1166, 0]
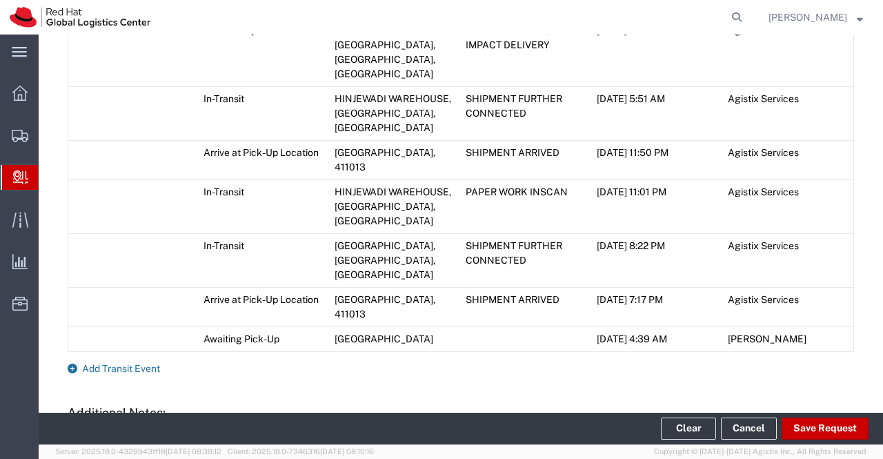
click at [72, 363] on icon at bounding box center [73, 368] width 10 height 10
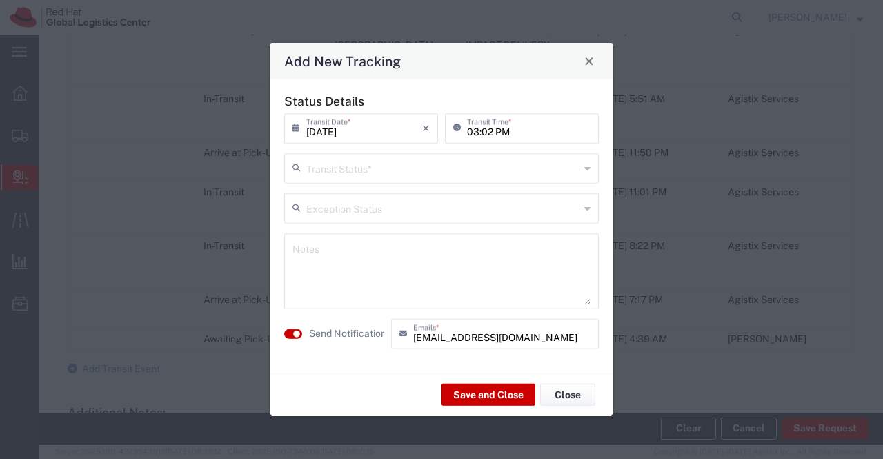
click at [586, 170] on icon at bounding box center [587, 168] width 6 height 22
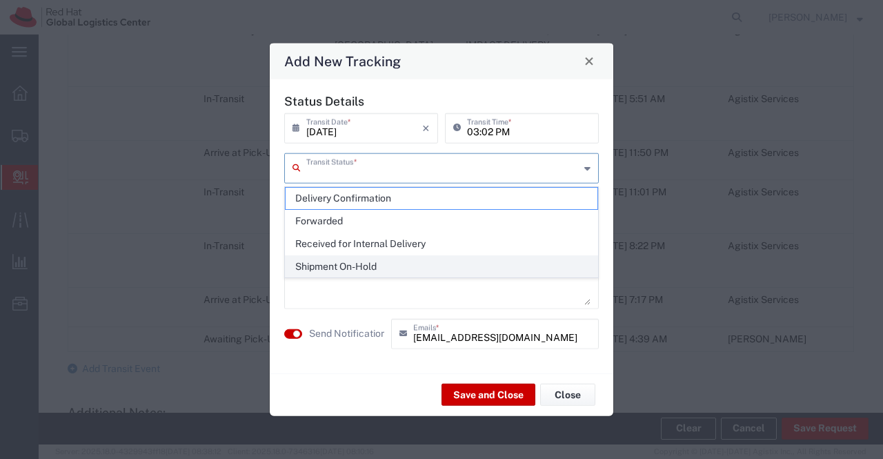
click at [535, 266] on span "Shipment On-Hold" at bounding box center [442, 266] width 312 height 21
type input "Shipment On-Hold"
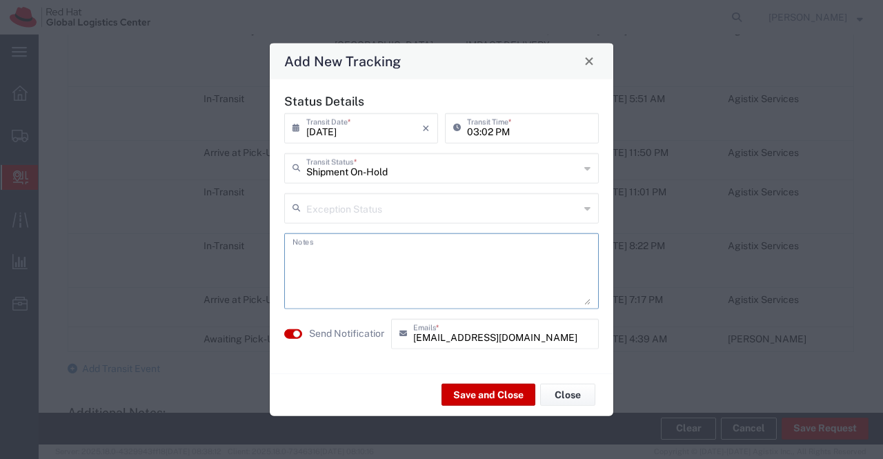
click at [535, 266] on textarea at bounding box center [441, 271] width 298 height 68
type textarea "package received on 01st Sept 2025."
click at [501, 393] on button "Save and Close" at bounding box center [488, 394] width 94 height 22
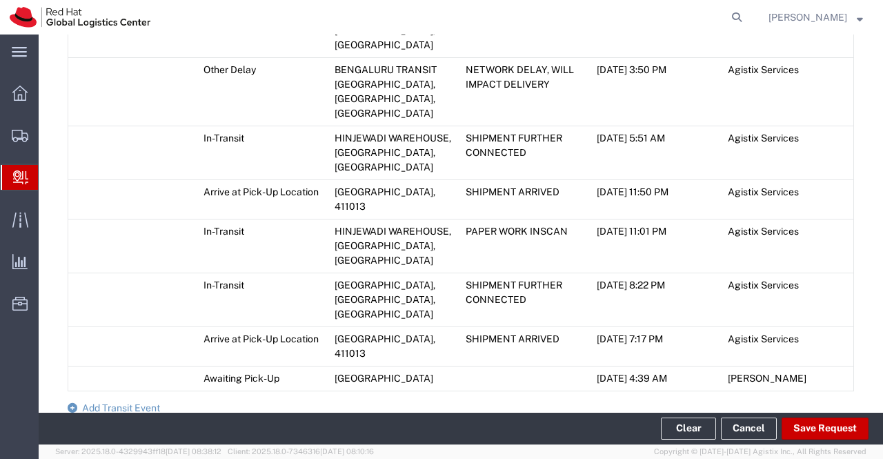
scroll to position [1205, 0]
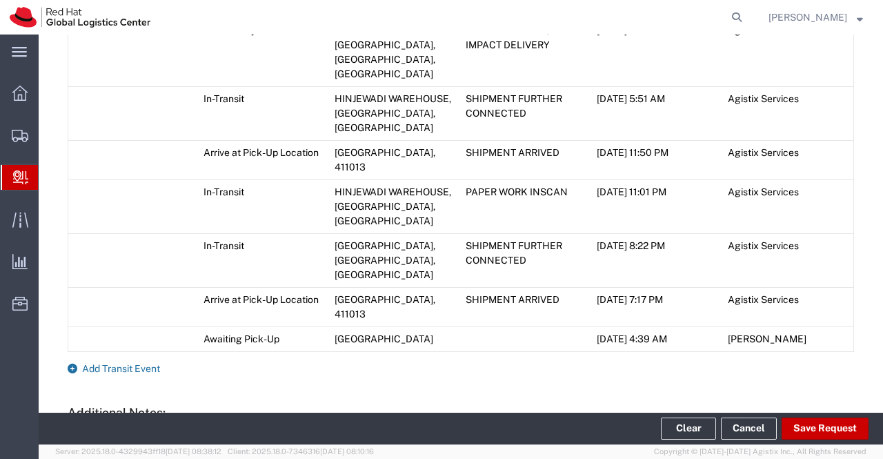
click at [72, 363] on icon at bounding box center [73, 368] width 10 height 10
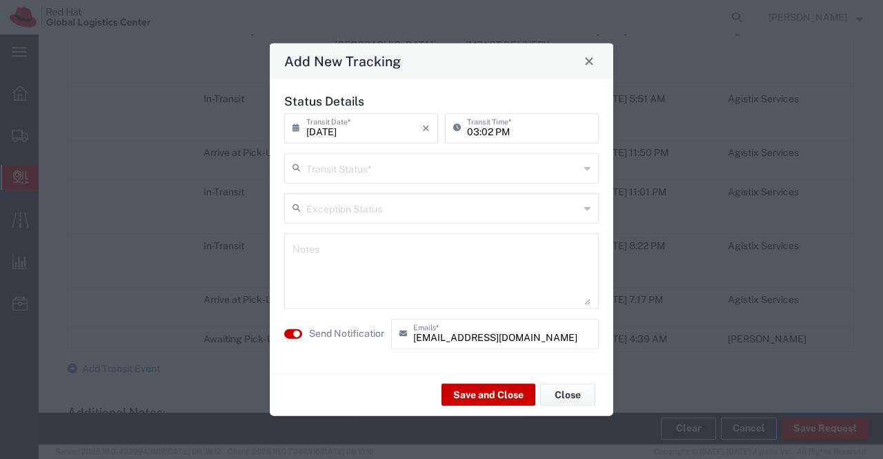
click at [590, 169] on icon at bounding box center [587, 168] width 6 height 22
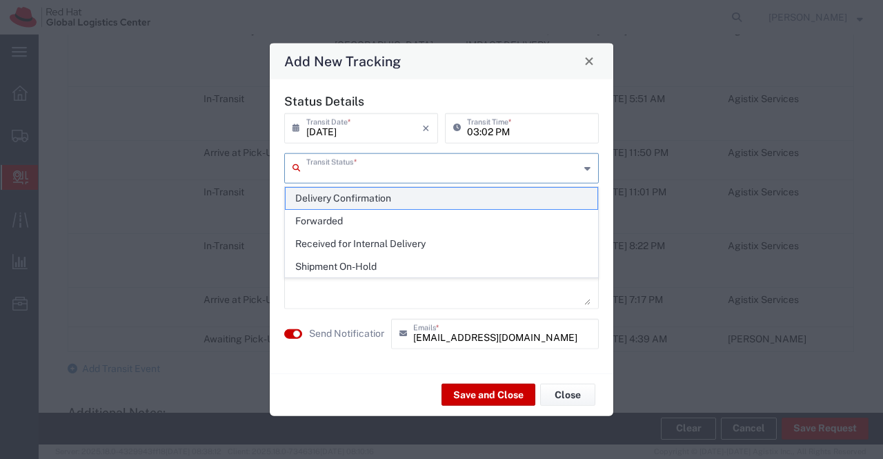
drag, startPoint x: 590, startPoint y: 192, endPoint x: 479, endPoint y: 175, distance: 112.4
click at [590, 192] on span "Delivery Confirmation" at bounding box center [442, 198] width 312 height 21
type input "Delivery Confirmation"
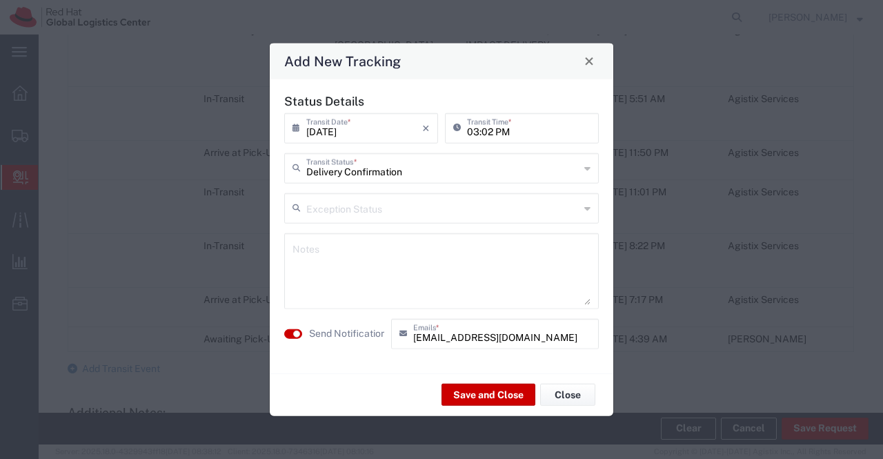
click at [479, 266] on textarea at bounding box center [441, 271] width 298 height 68
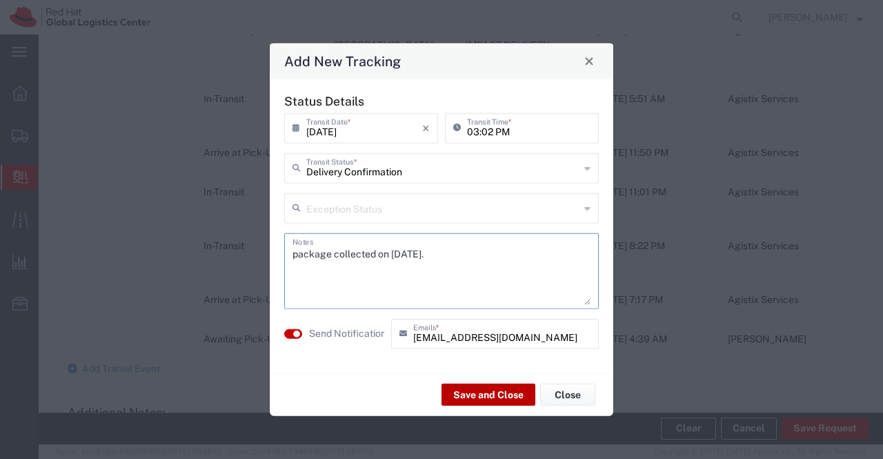
type textarea "package collected on [DATE]."
click at [468, 386] on button "Save and Close" at bounding box center [488, 394] width 94 height 22
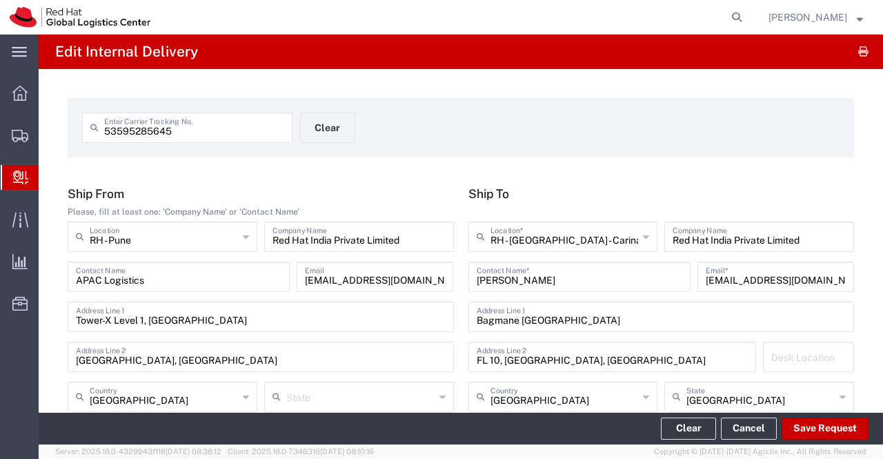
scroll to position [0, 0]
